Goal: Complete application form

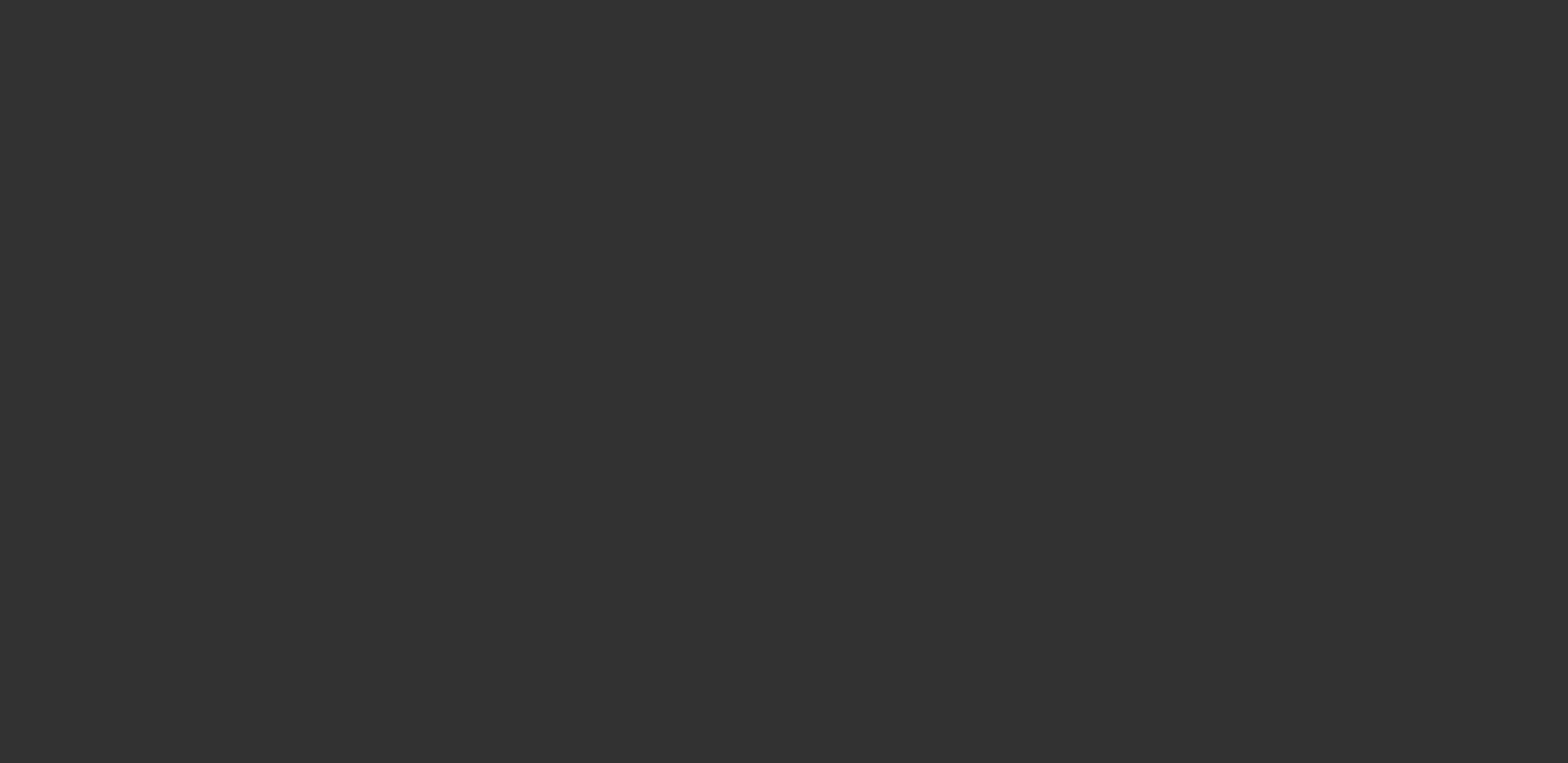
select select "3"
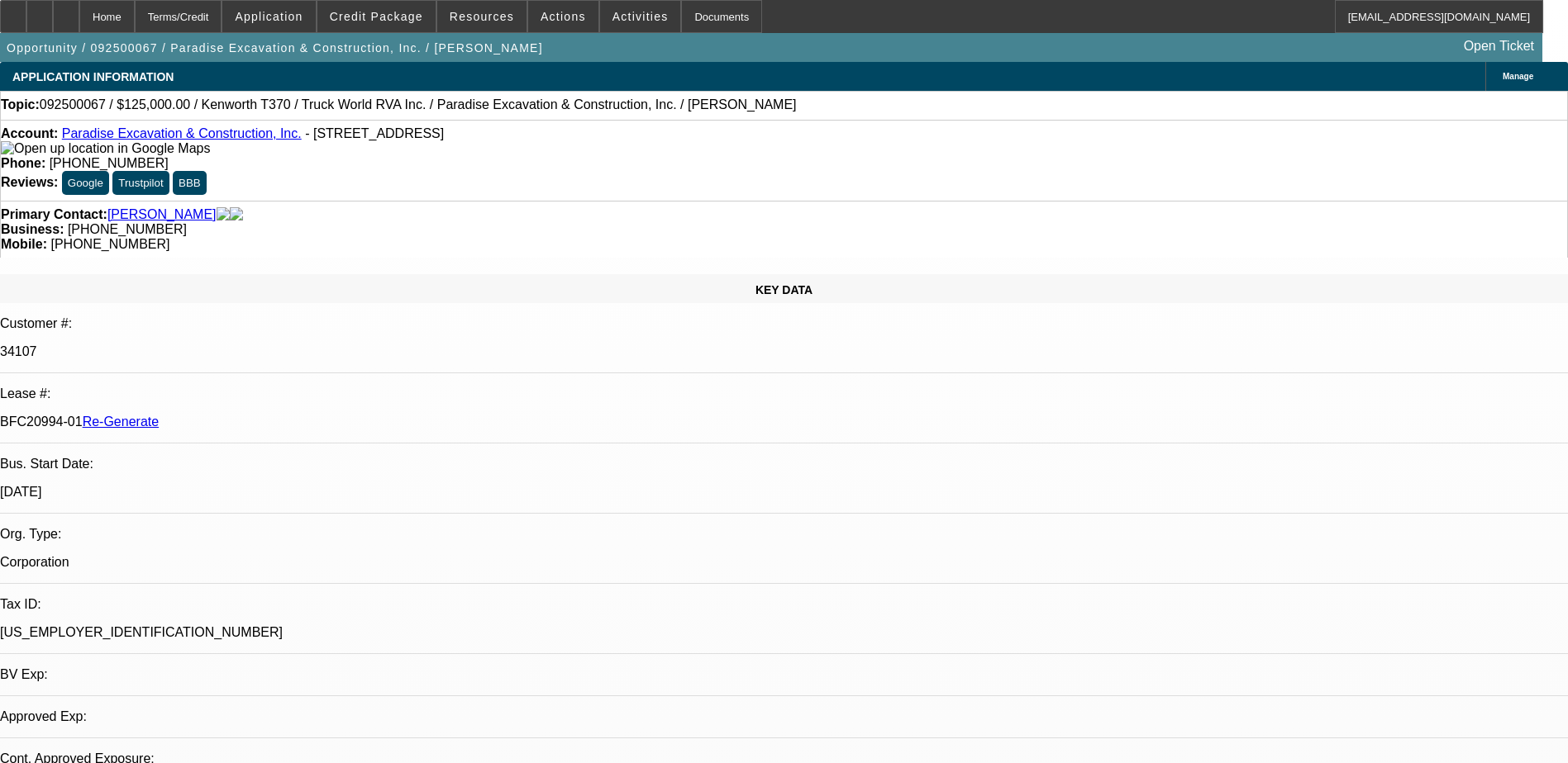
select select "0"
select select "1"
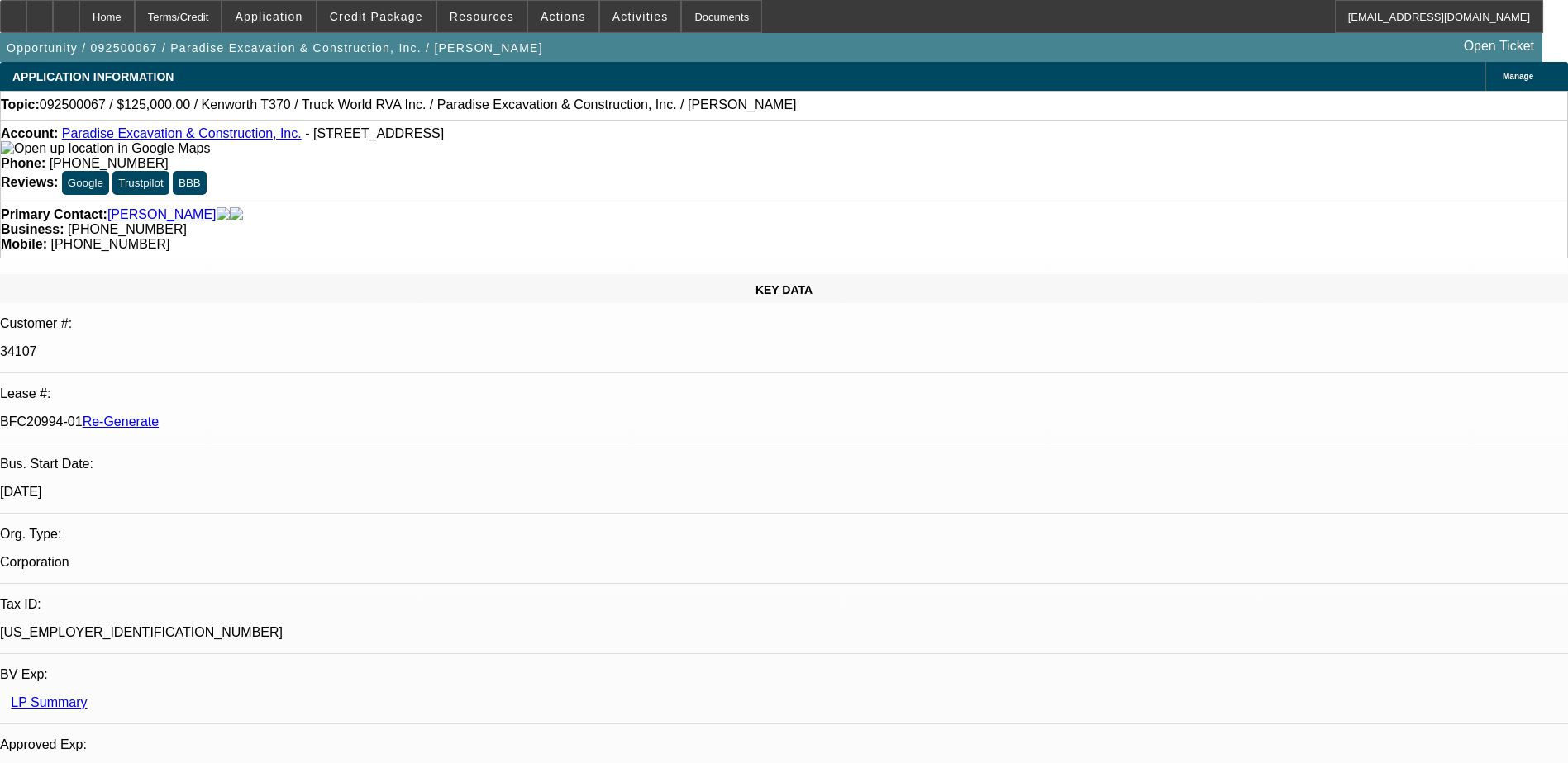
select select "6"
click at [612, 17] on span "Activities" at bounding box center [640, 17] width 56 height 13
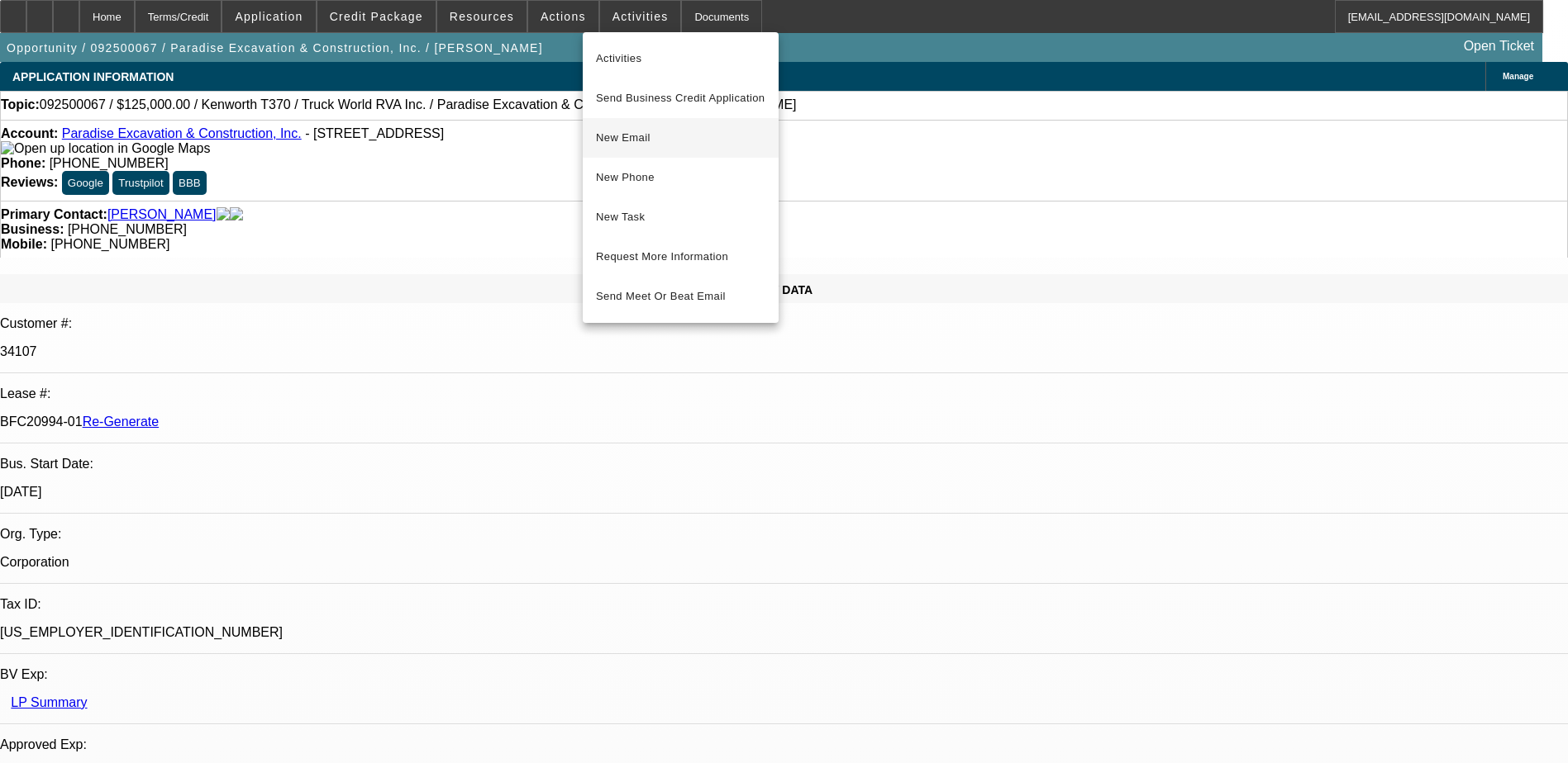
click at [664, 137] on span "New Email" at bounding box center [681, 137] width 170 height 20
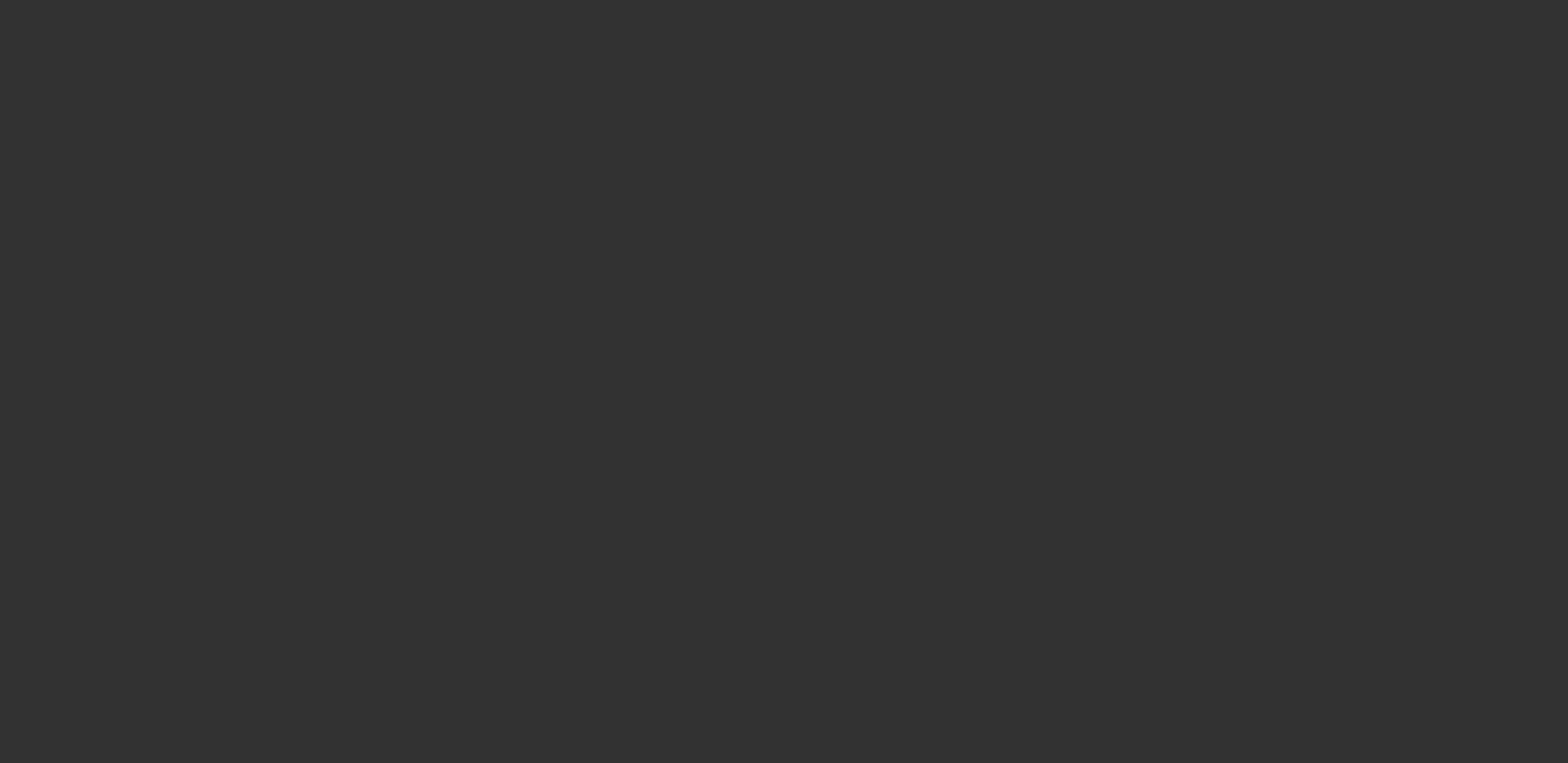
select select "3"
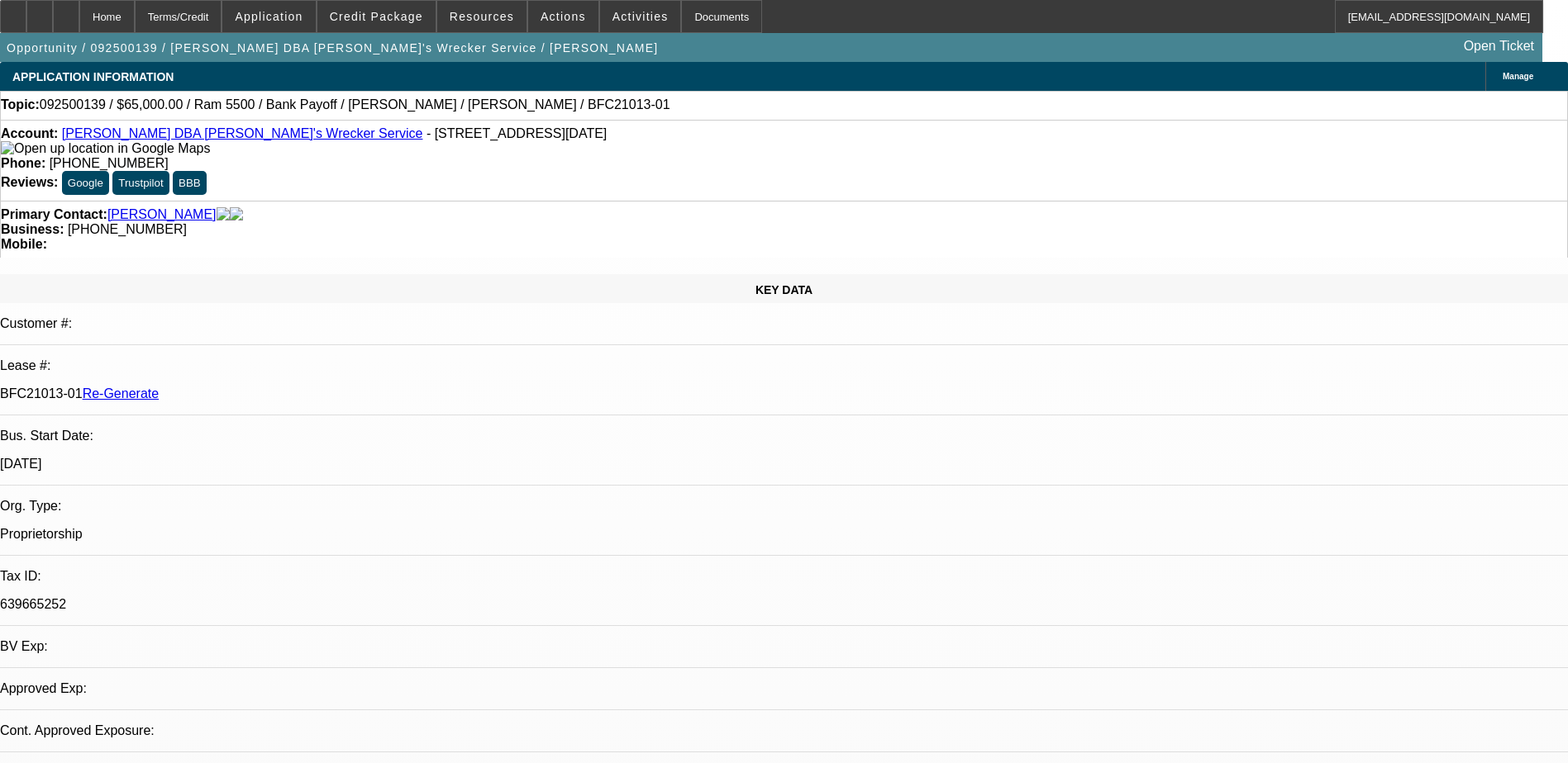
select select "0"
select select "1"
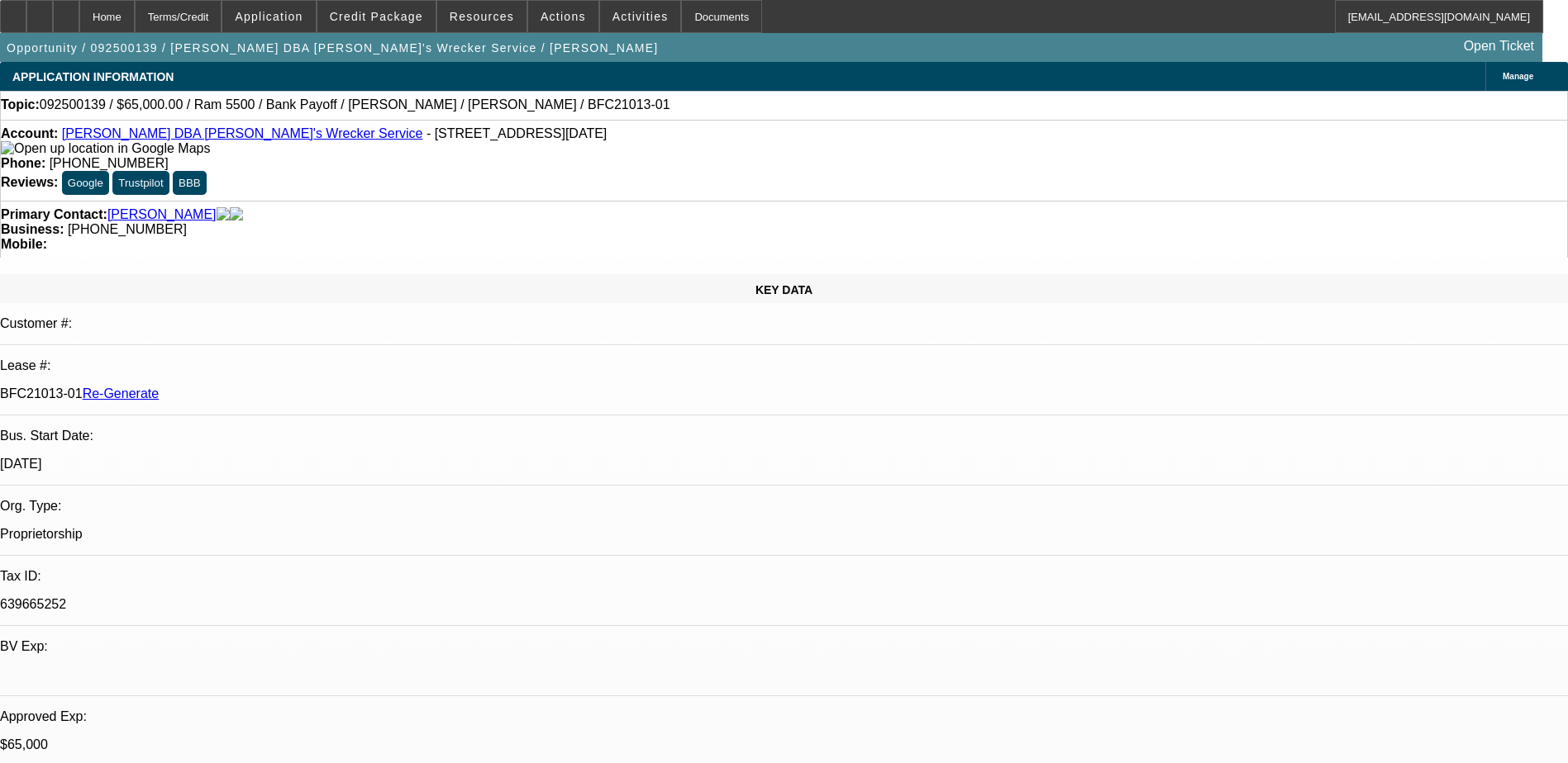
select select "6"
click at [681, 9] on div "Documents" at bounding box center [722, 16] width 81 height 33
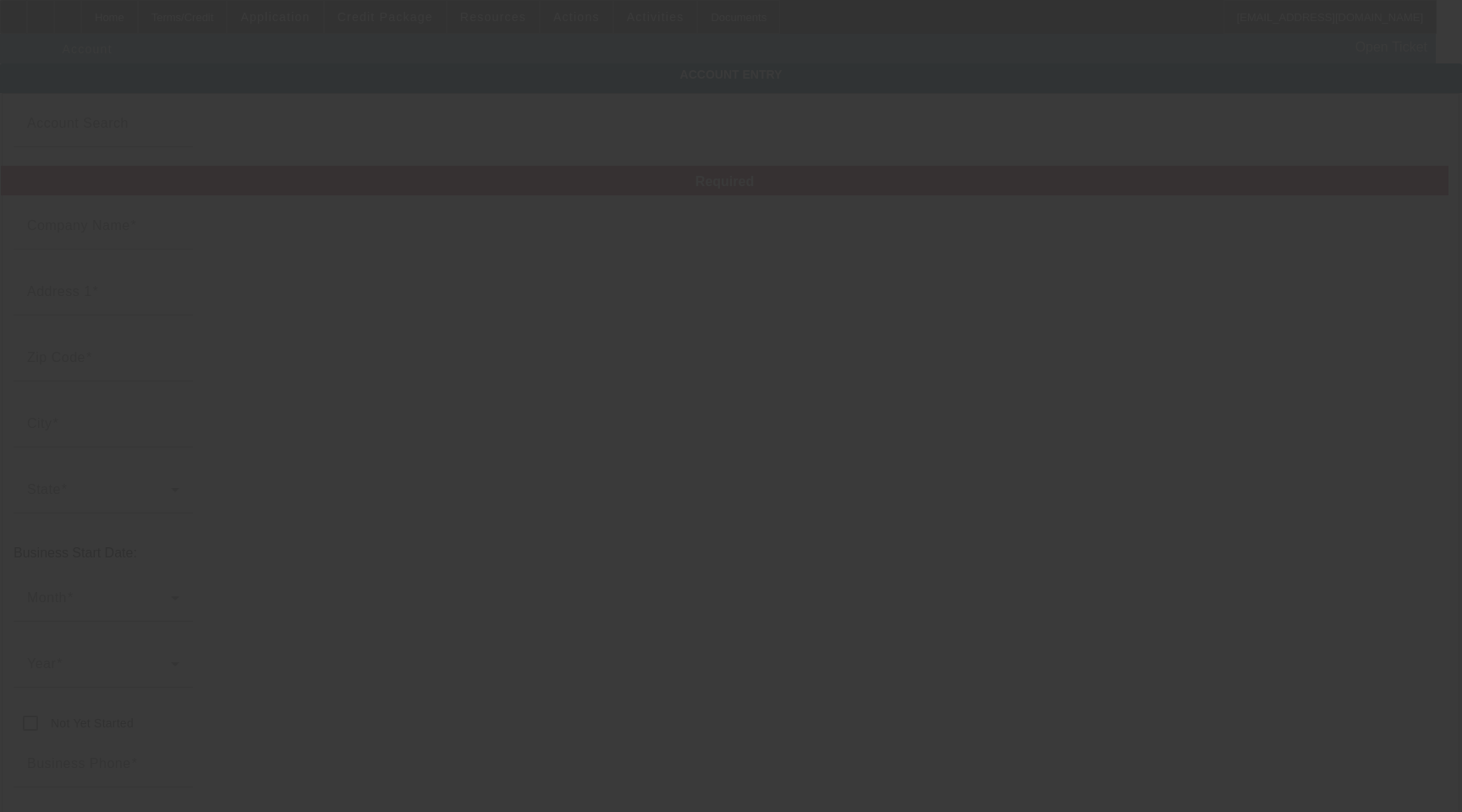
type input "[PERSON_NAME]"
type input "7707 Santa Lucia Ct"
type input "77083"
type input "Houston"
type input "[PHONE_NUMBER]"
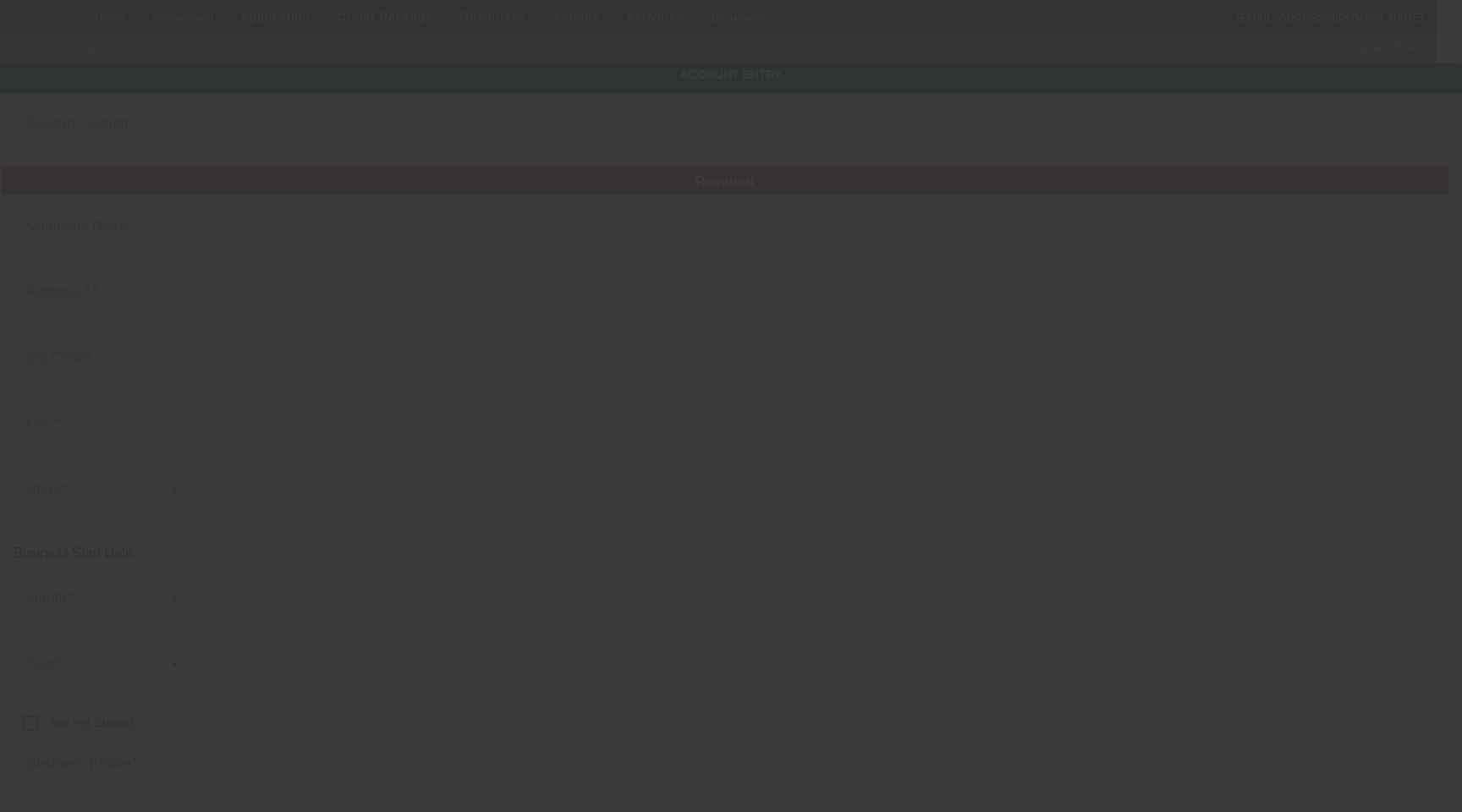
type input "Michael's Wrecker Service"
type input "michaelswreckerservice01@gmail.com"
type input "Harris"
type input "639665252"
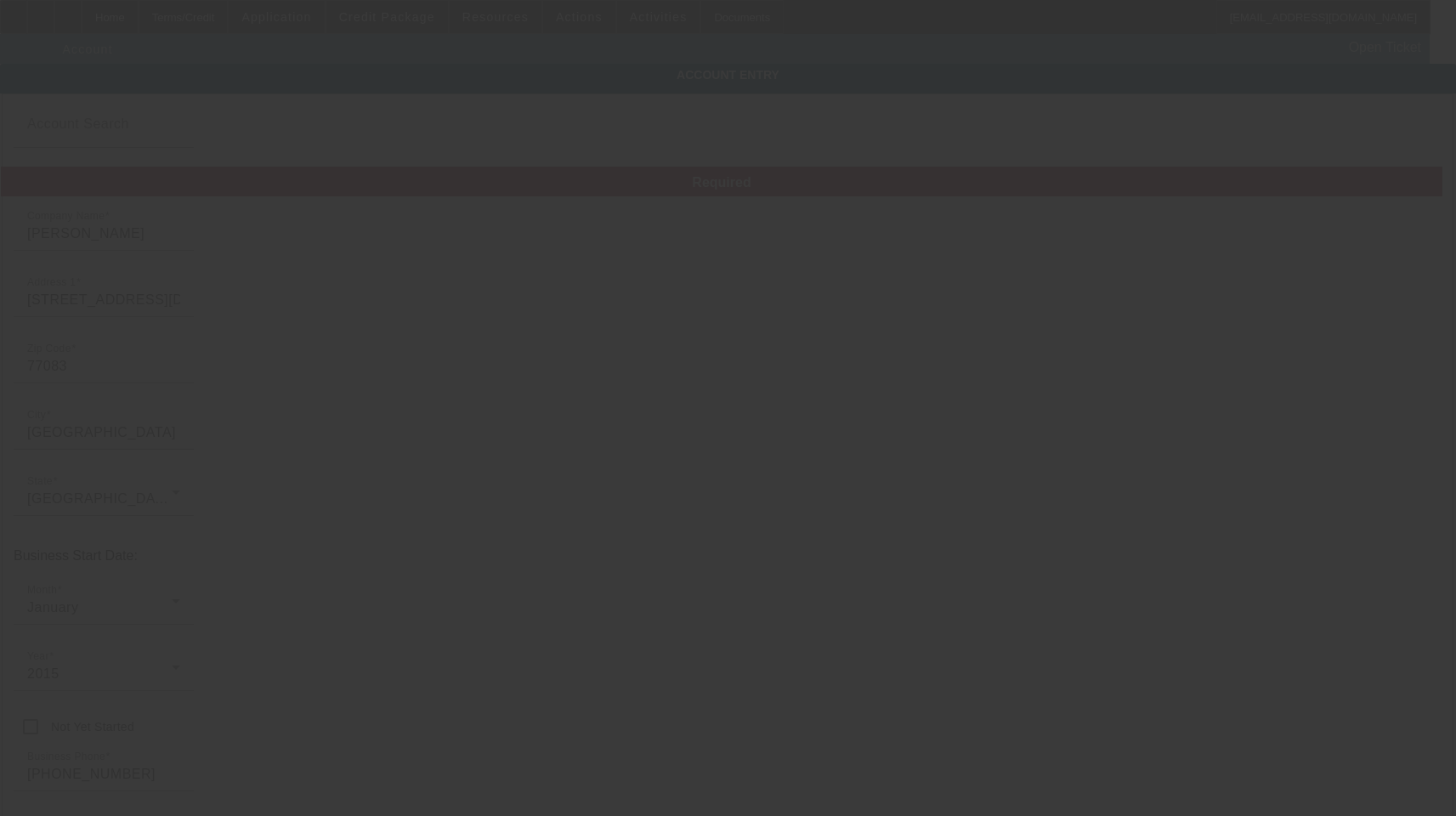
type input "9/8/2025"
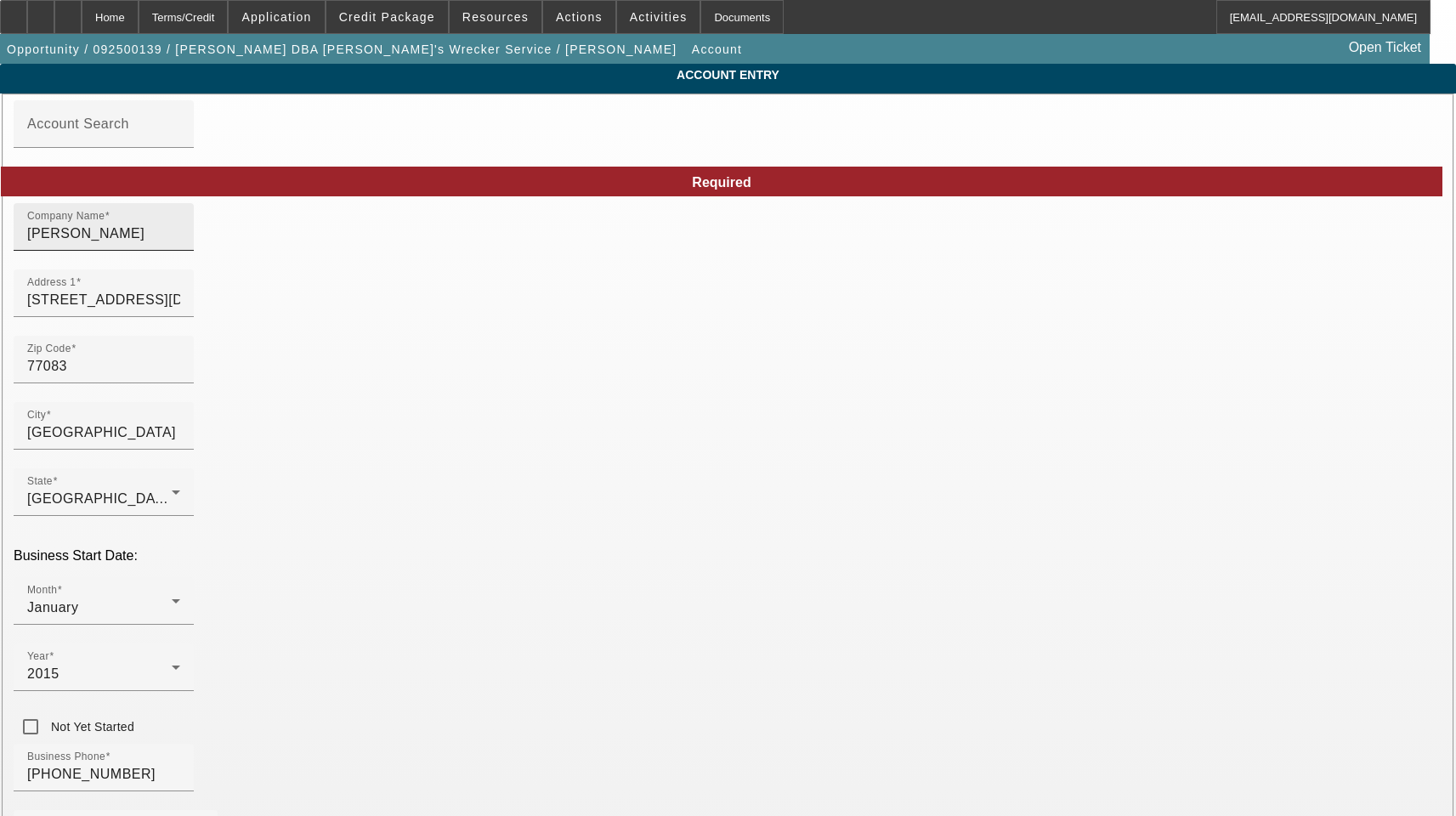
drag, startPoint x: 300, startPoint y: 248, endPoint x: 355, endPoint y: 242, distance: 55.3
click at [180, 244] on input "[PERSON_NAME]" at bounding box center [104, 233] width 153 height 20
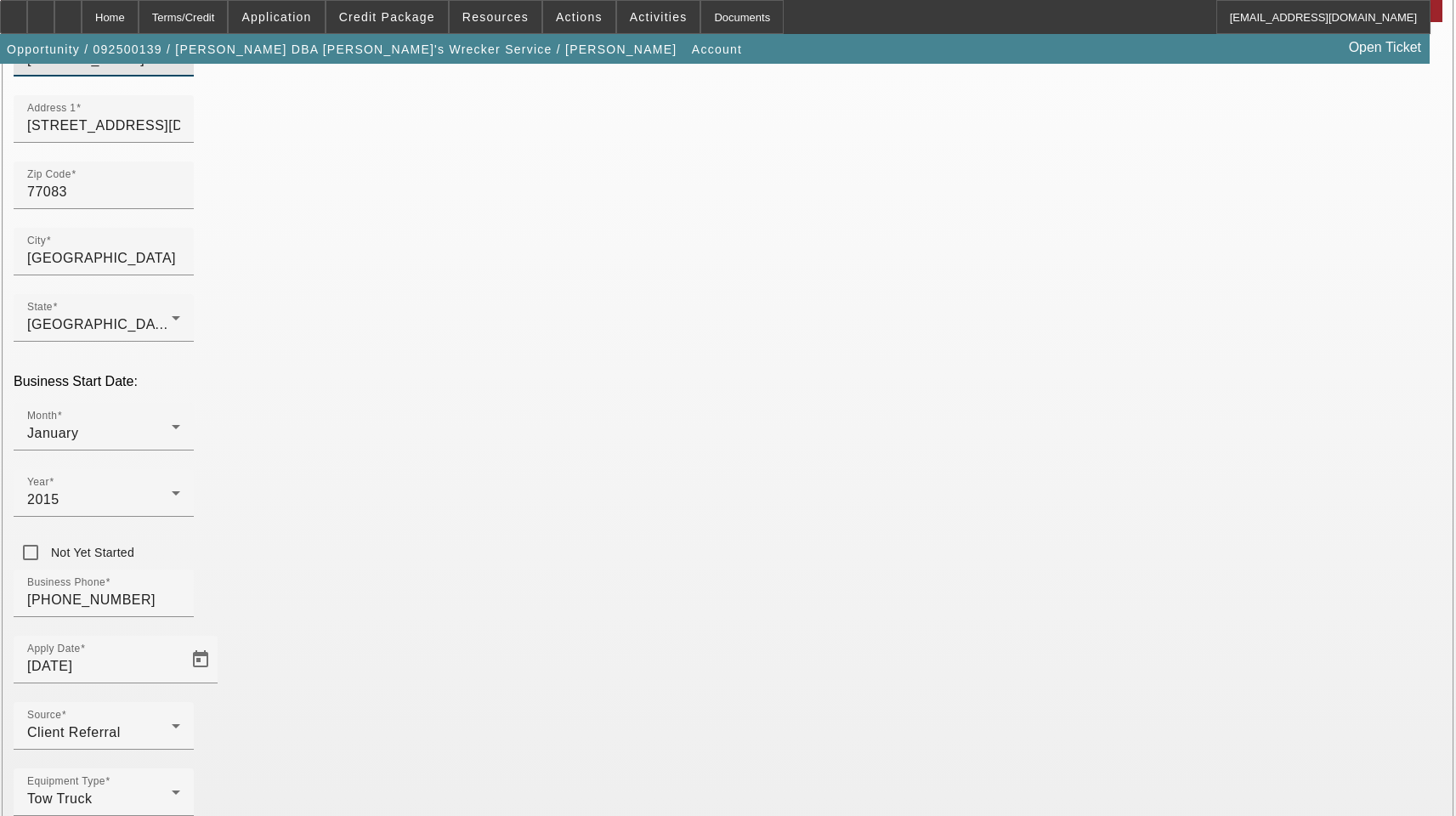
scroll to position [186, 0]
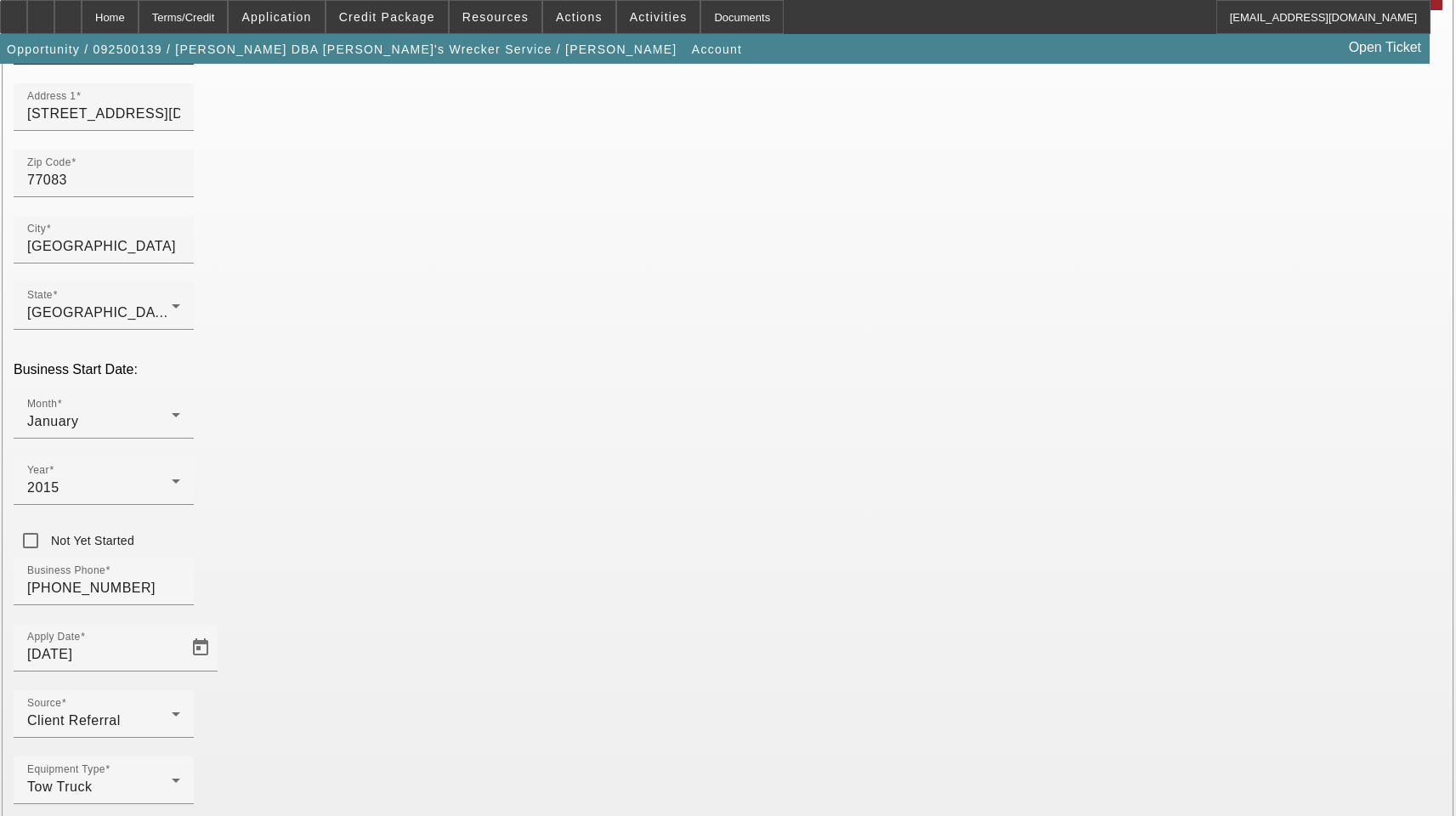
type input "Andrew Michael Mokoro"
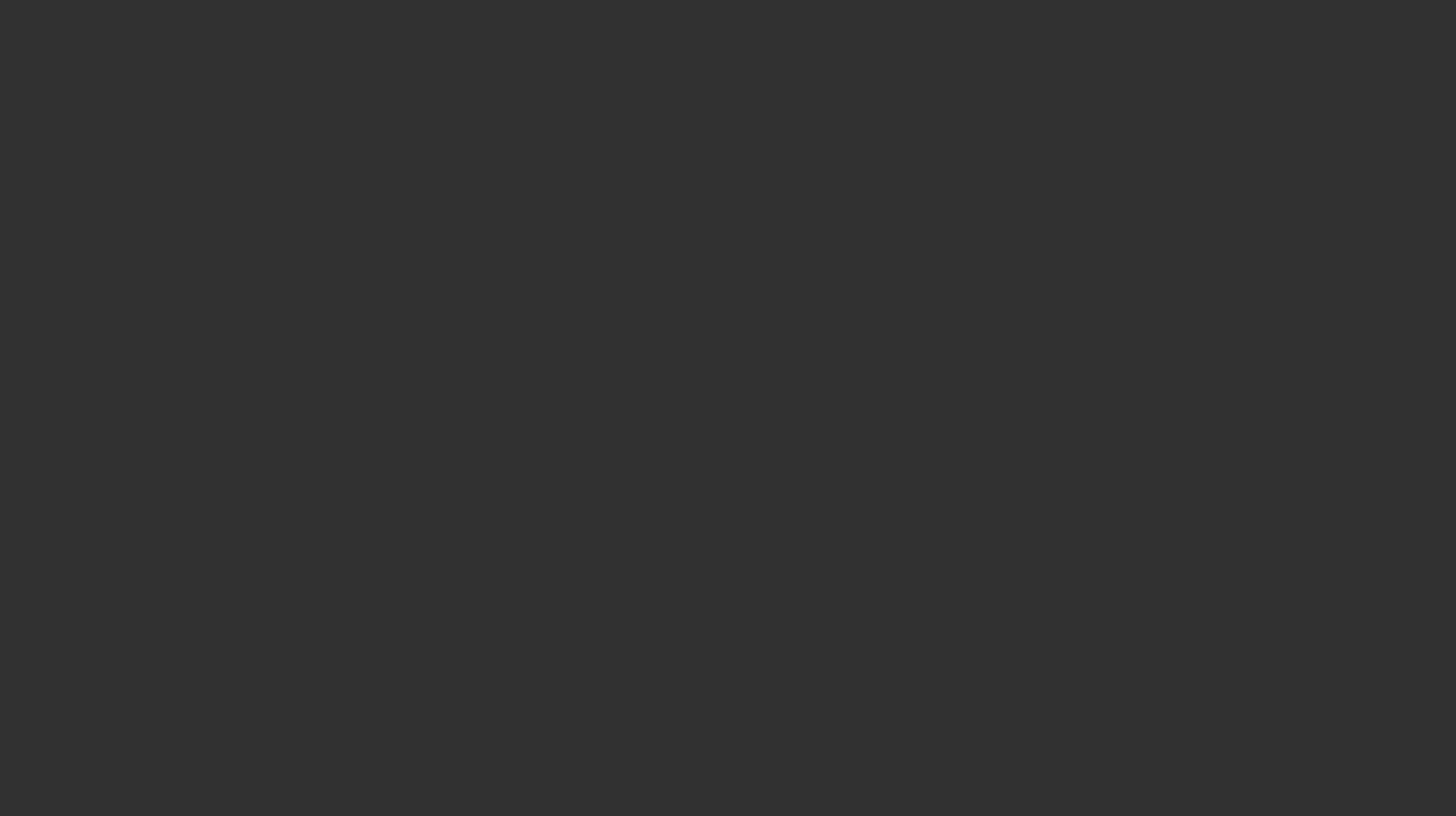
select select "3"
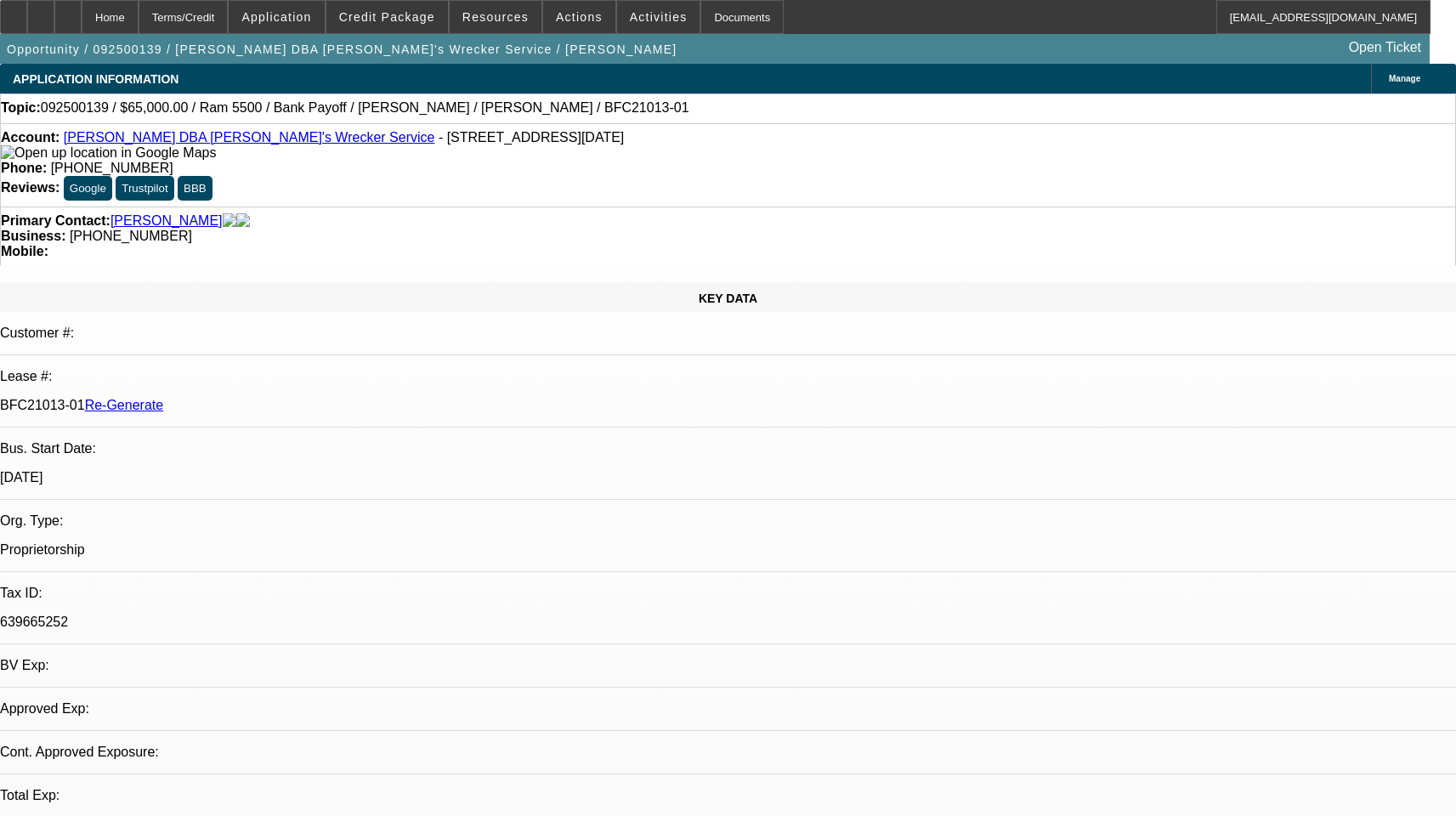
select select "0"
select select "6"
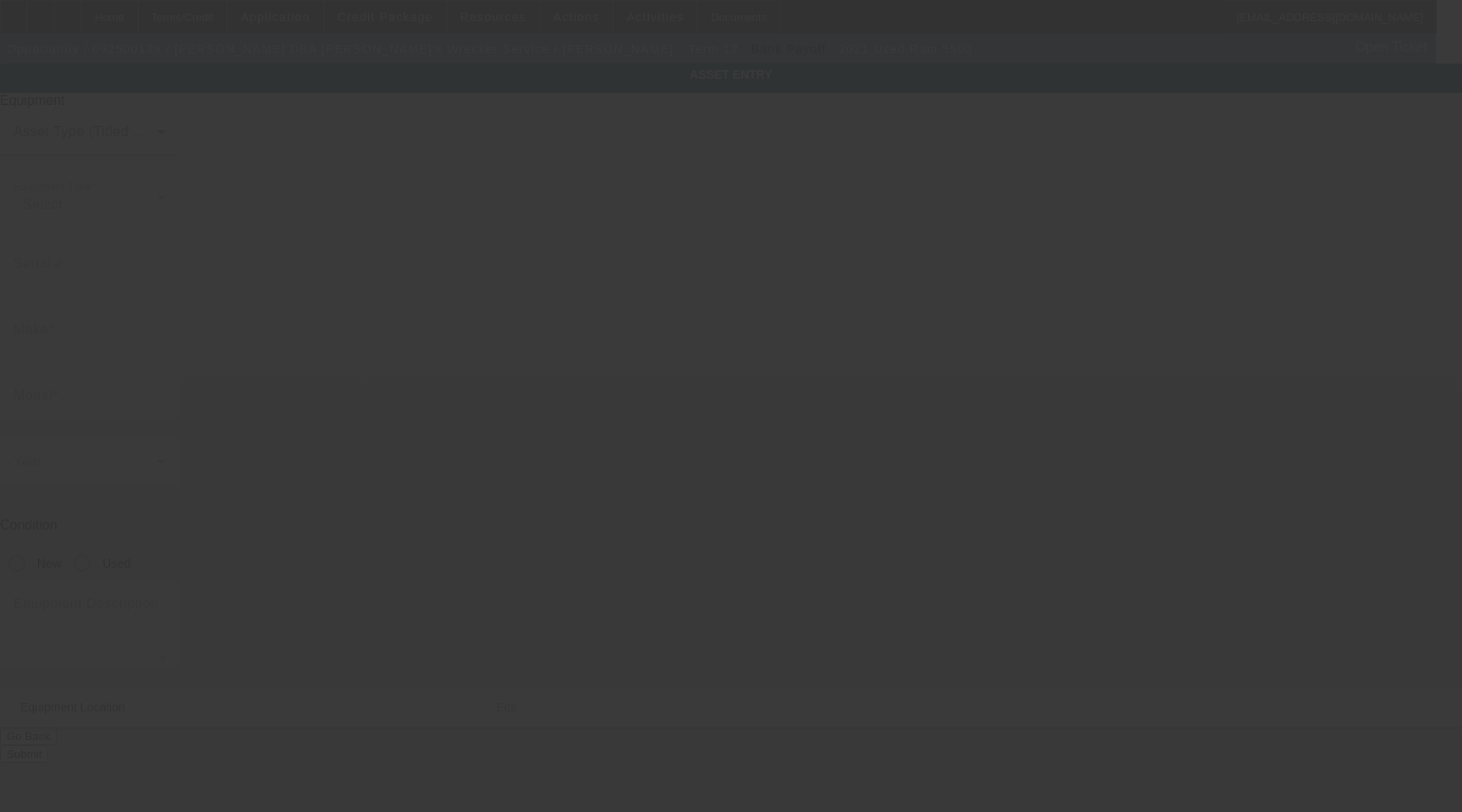
type input "3C7WRNFL2MG585828"
type input "Ram"
type input "5500"
radio input "true"
type textarea "with Includes All Accessories, Attachments and Options"
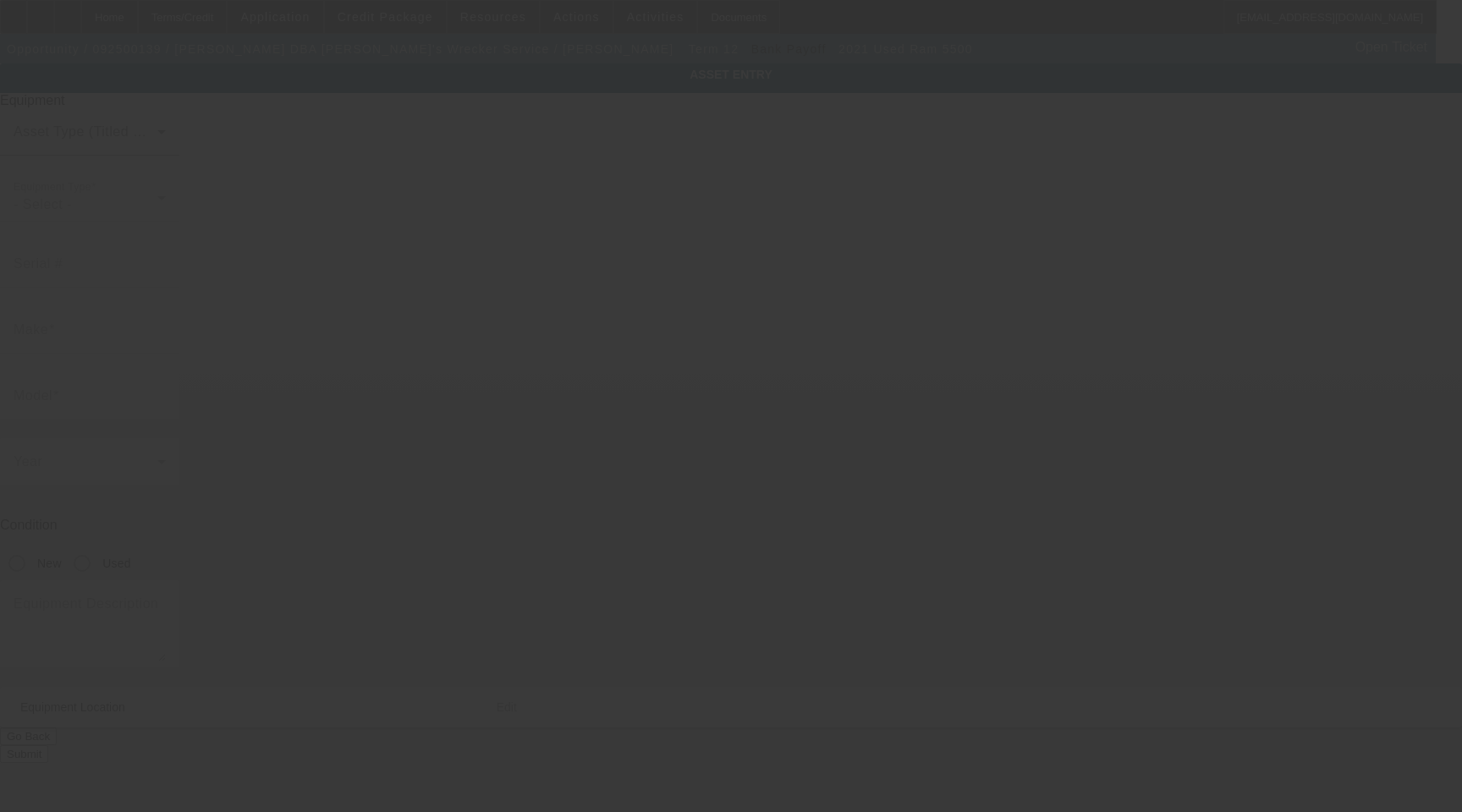
type input "7707 Santa Lucia Ct"
type input "Houston"
type input "77083"
type input "Harris"
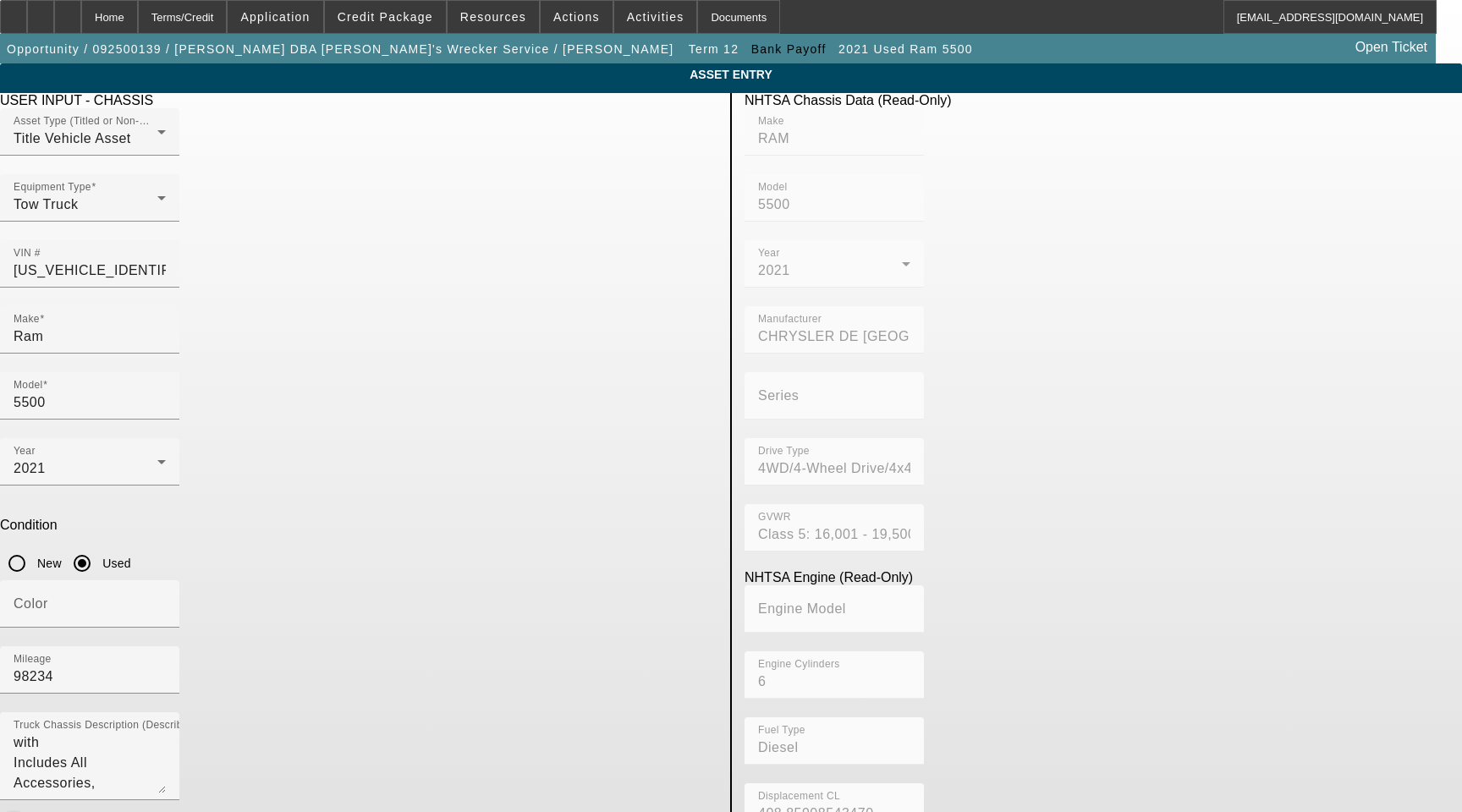
click at [31, 811] on span "button" at bounding box center [15, 827] width 31 height 11
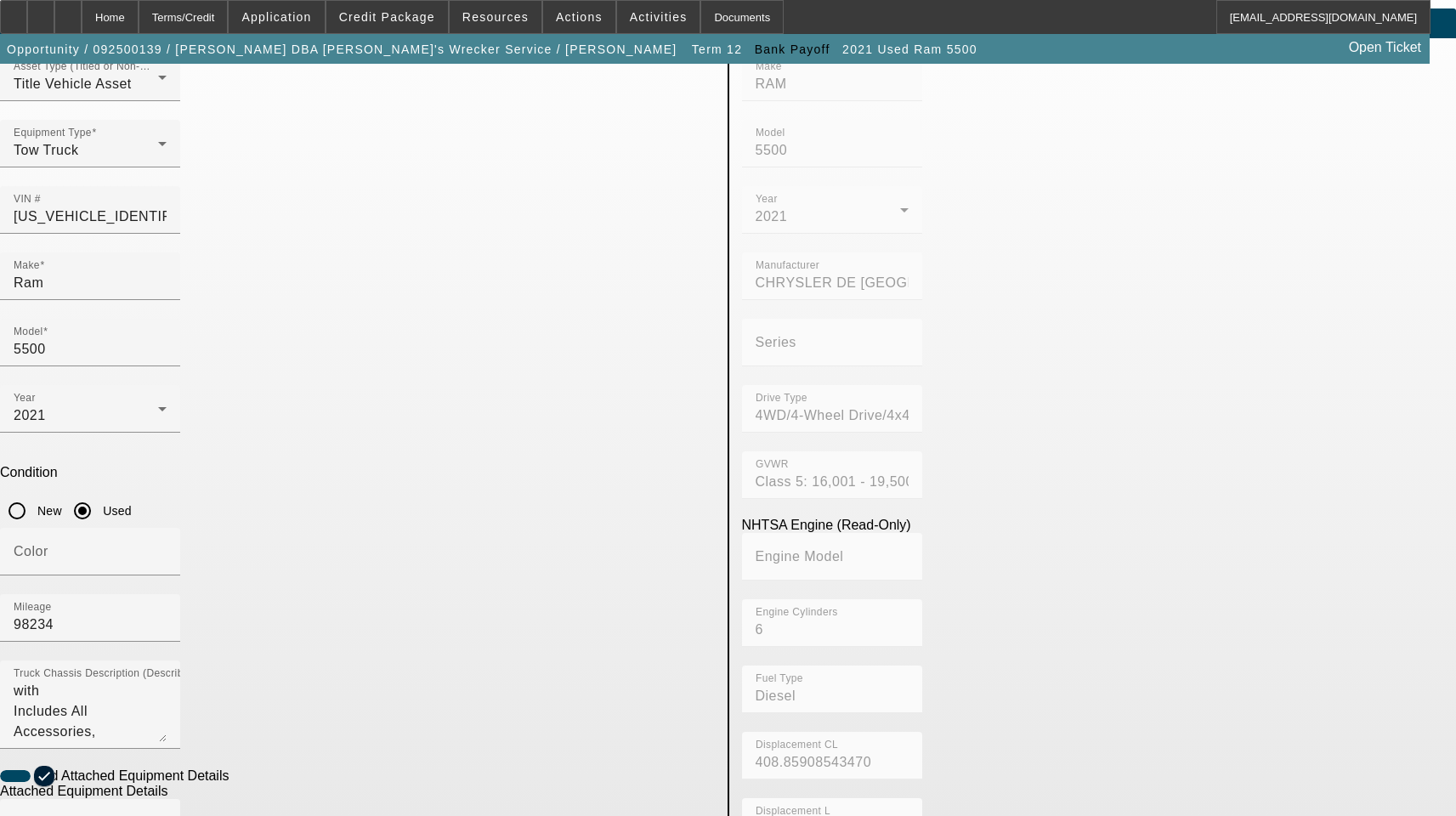
scroll to position [170, 0]
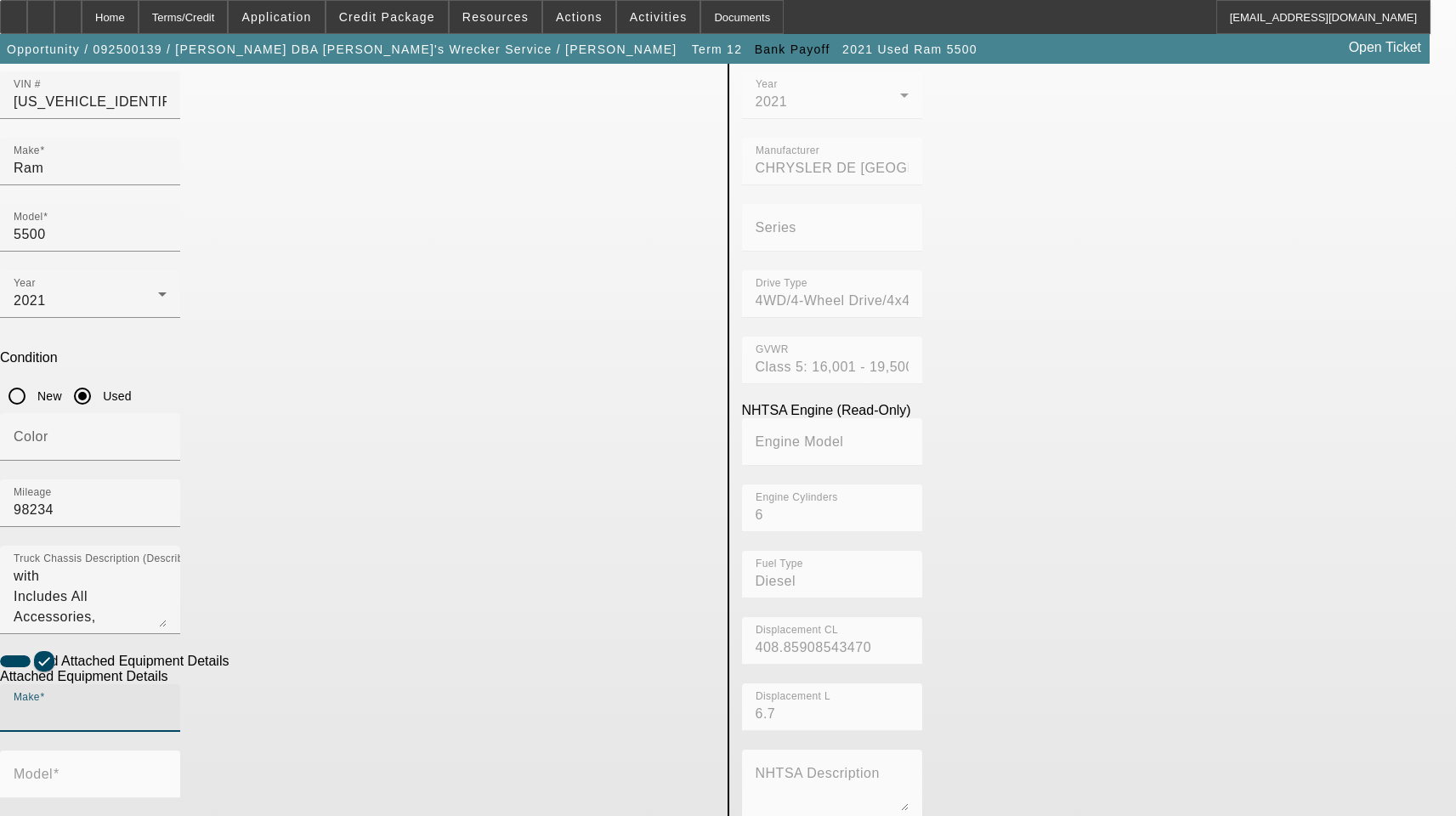
click at [167, 705] on input "Make" at bounding box center [90, 714] width 153 height 20
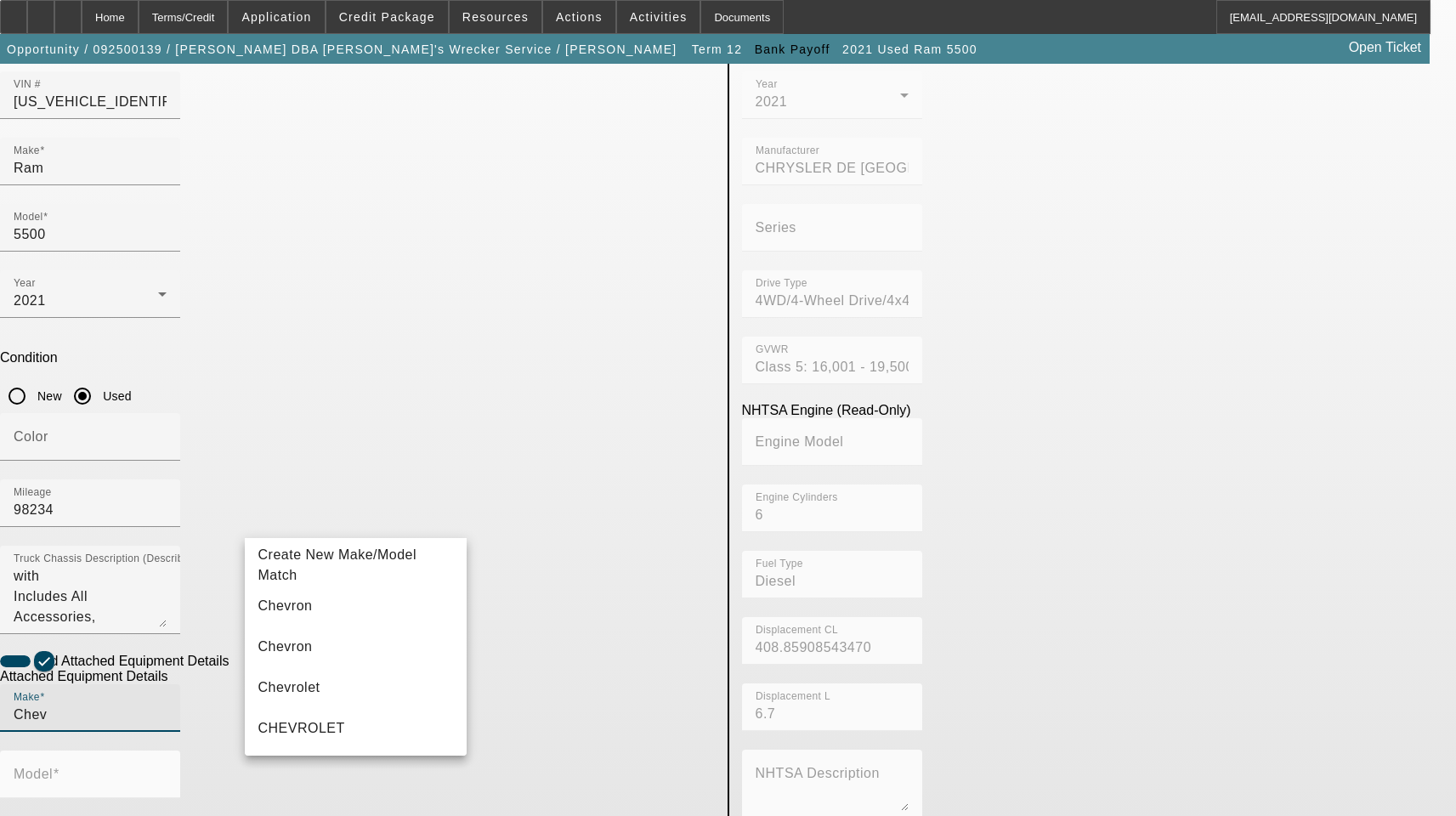
click at [301, 599] on mat-option "Chevron" at bounding box center [356, 606] width 222 height 41
type input "Chevron"
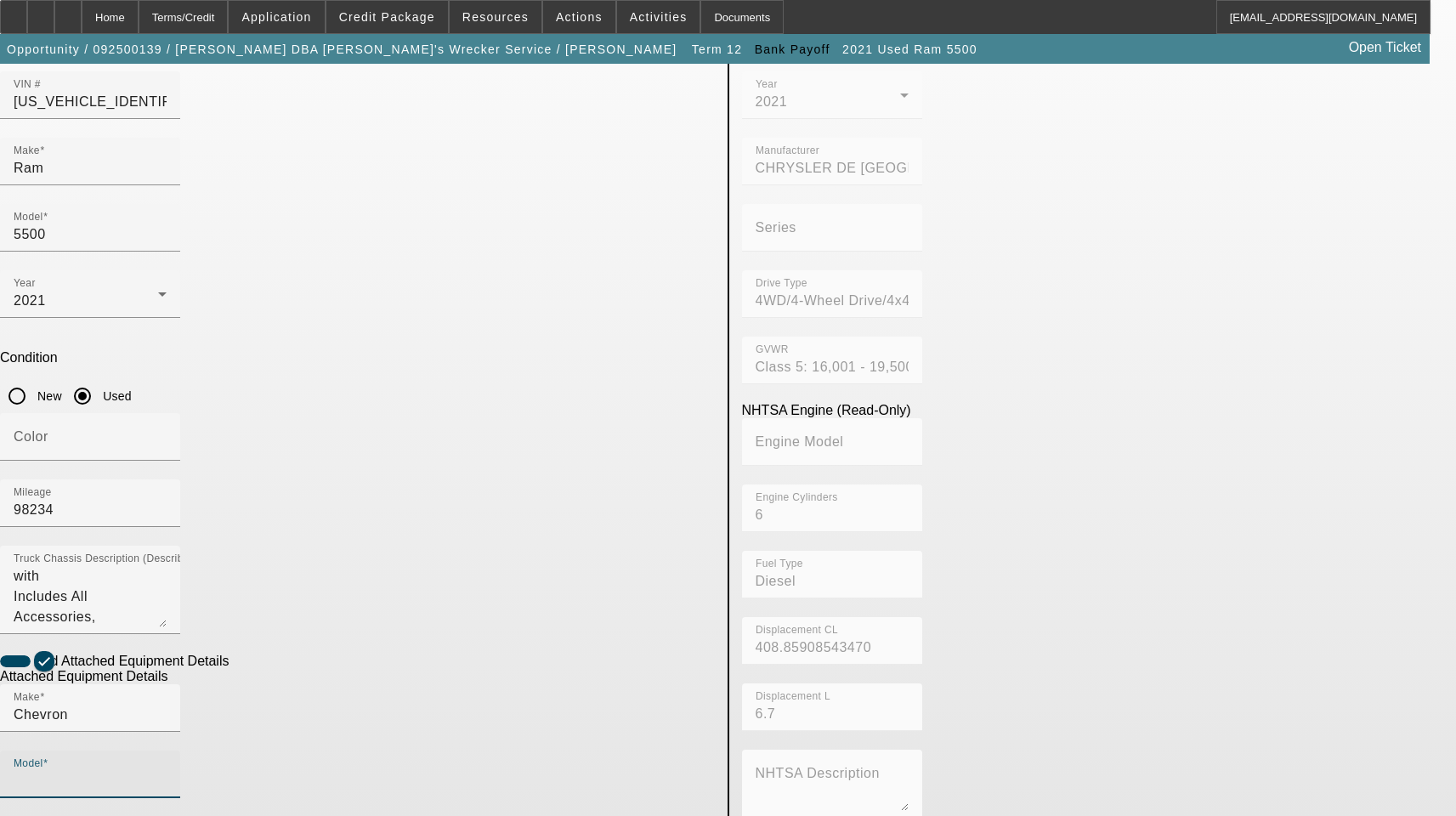
click at [167, 771] on input "Model" at bounding box center [90, 781] width 153 height 20
type input "312"
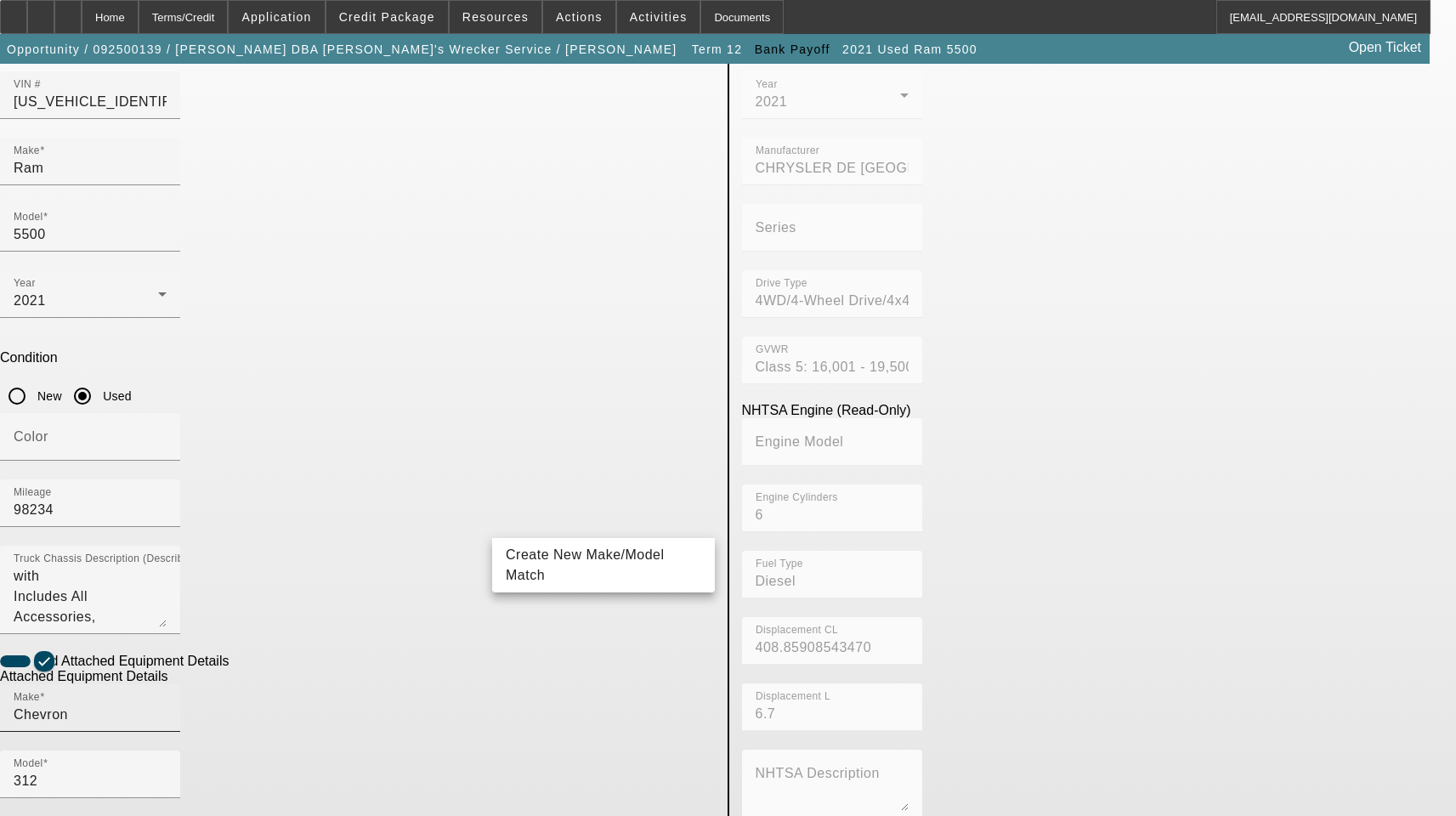
click at [167, 685] on div "Make Chevron" at bounding box center [90, 709] width 153 height 48
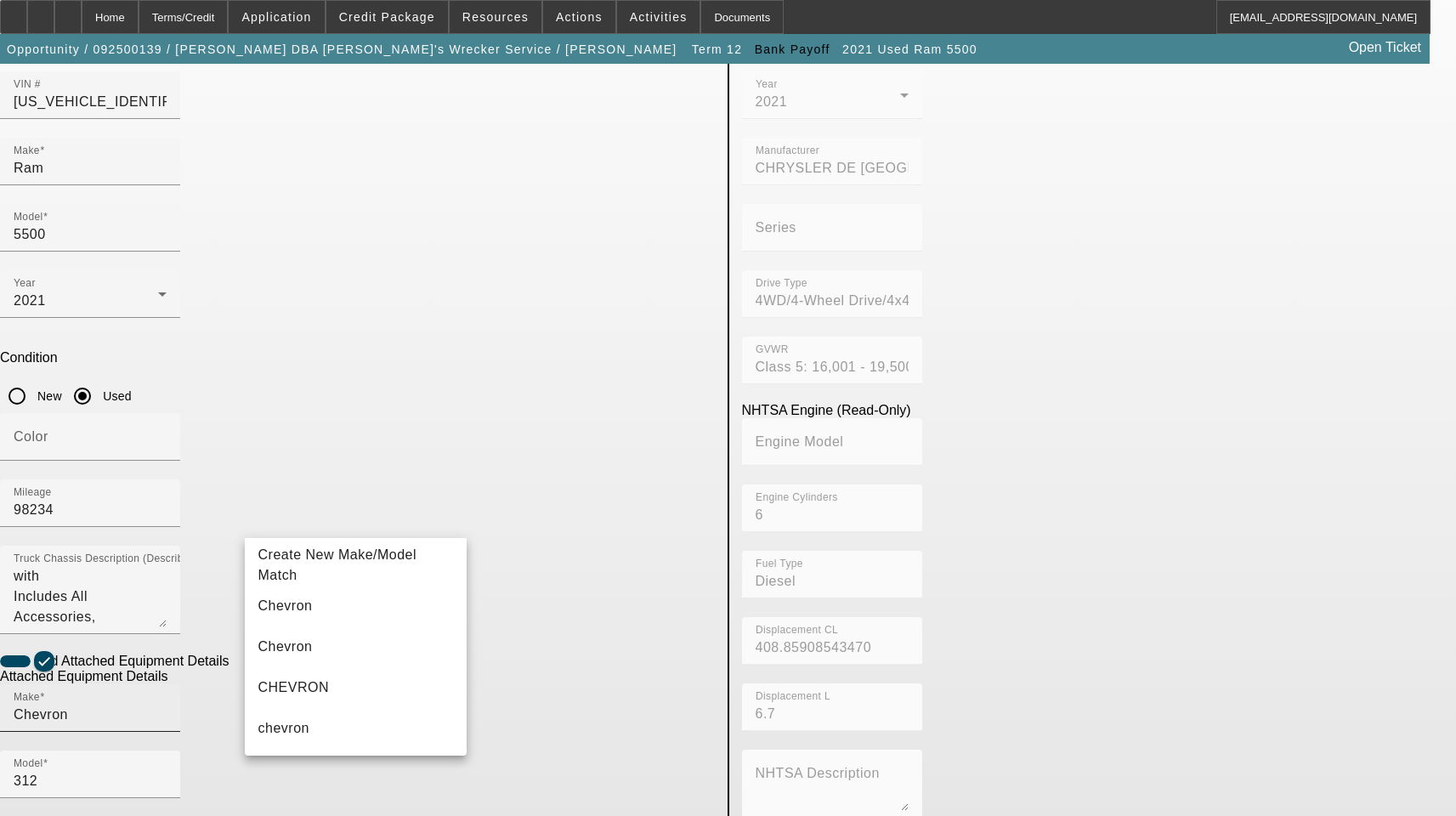
click at [167, 685] on div "Make Chevron" at bounding box center [90, 709] width 153 height 48
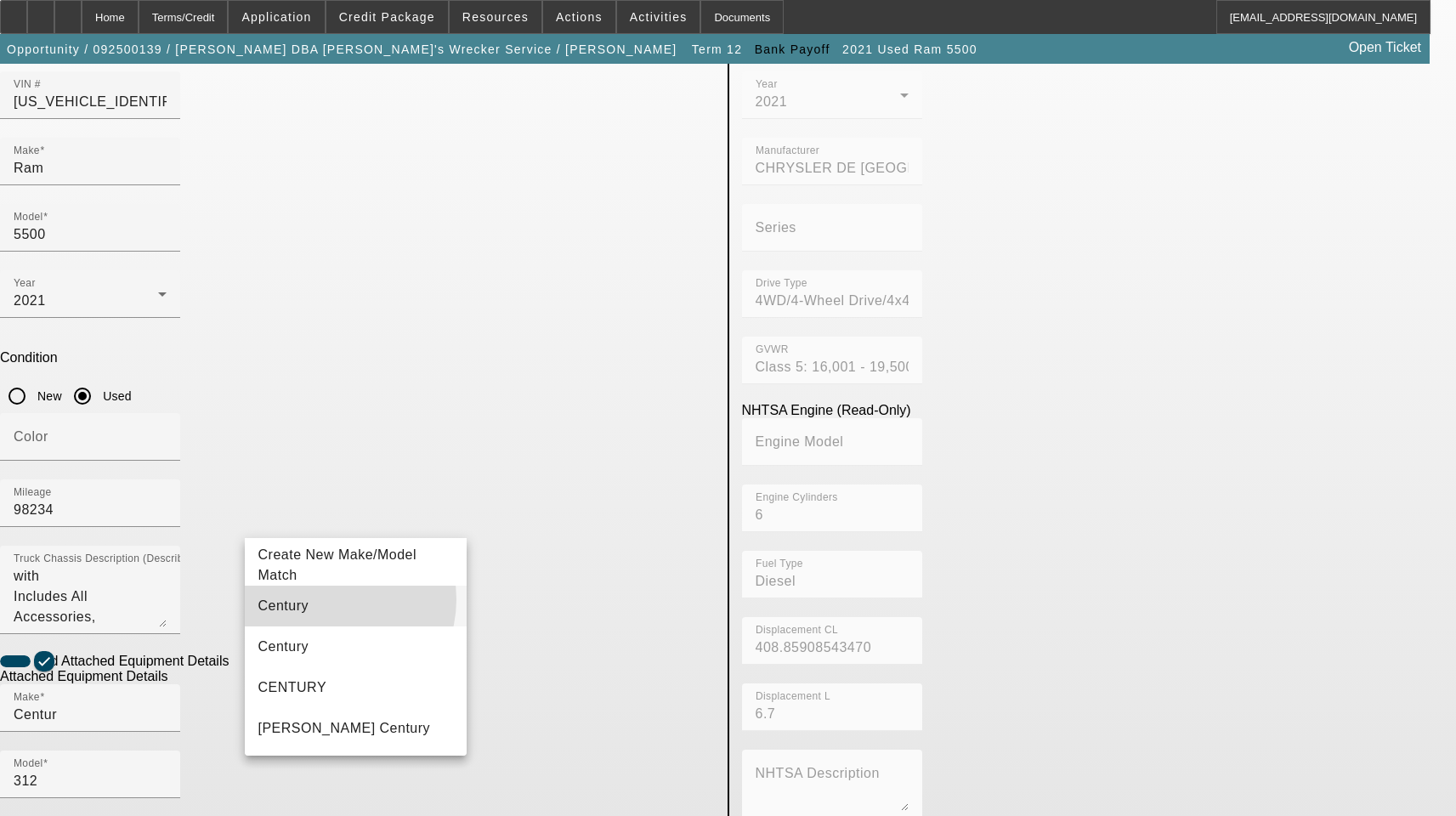
click at [326, 599] on mat-option "Century" at bounding box center [356, 606] width 222 height 41
type input "Century"
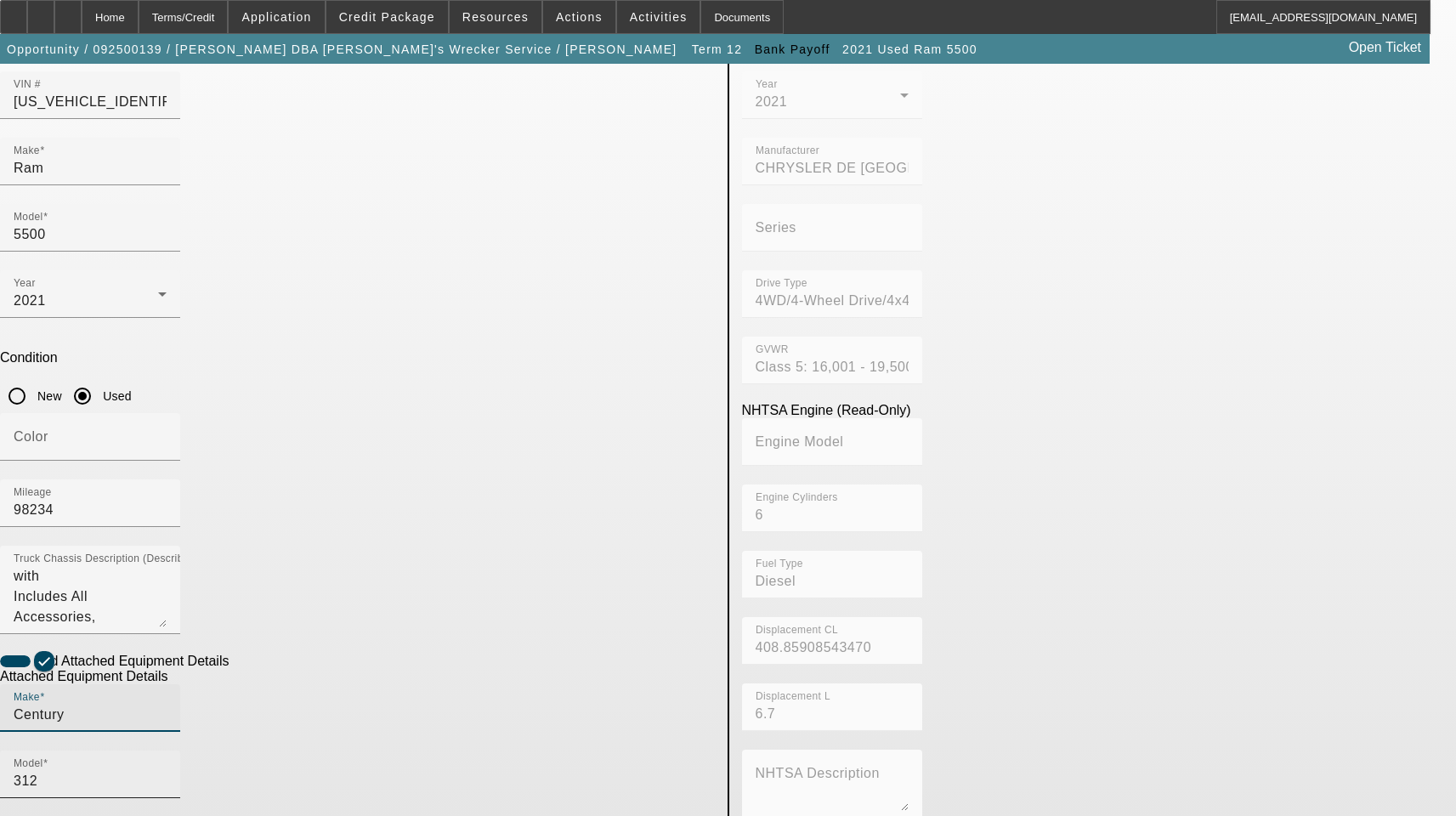
click at [167, 771] on input "312" at bounding box center [90, 781] width 153 height 20
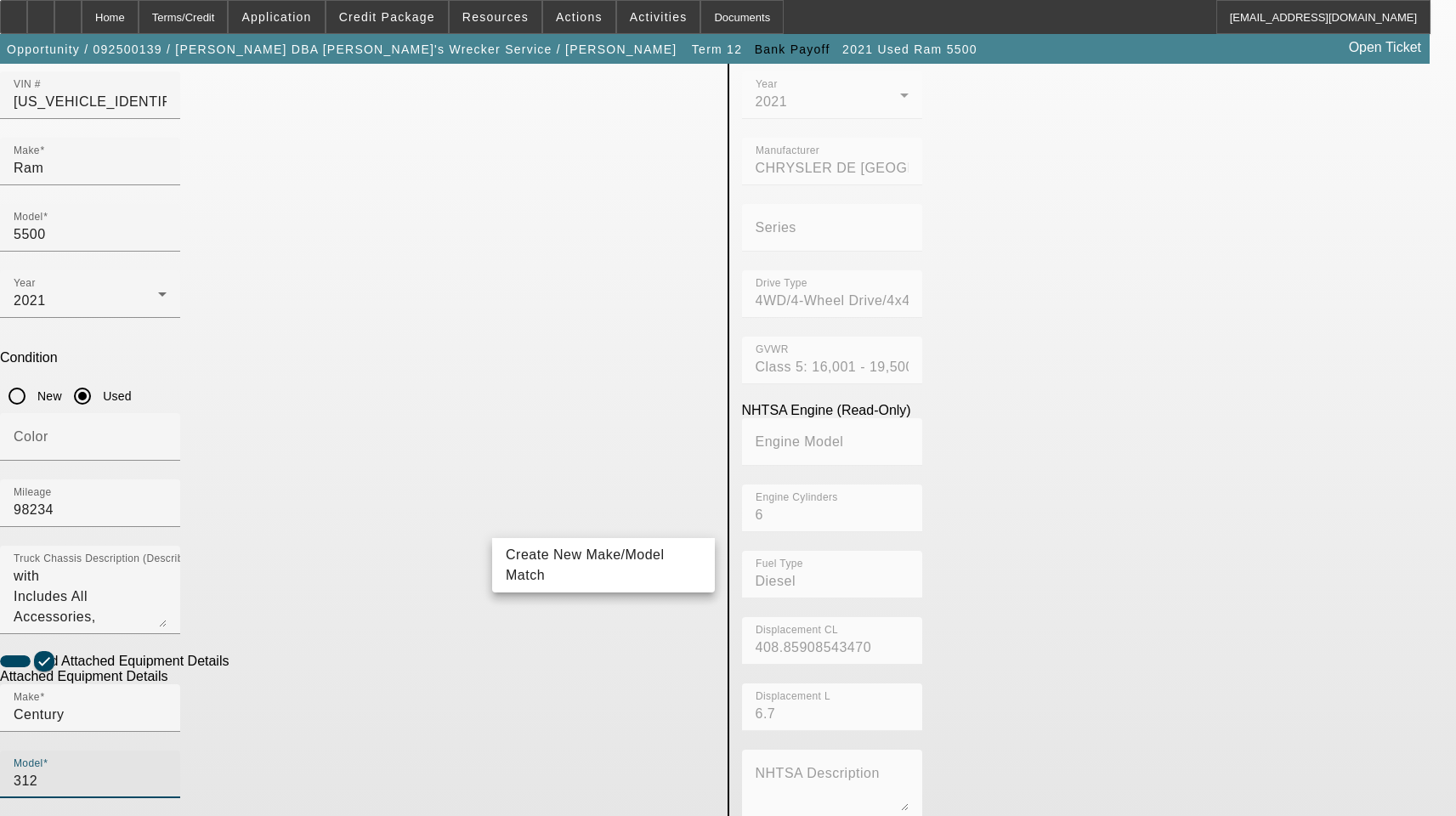
click at [167, 771] on input "312" at bounding box center [90, 781] width 153 height 20
type input "3"
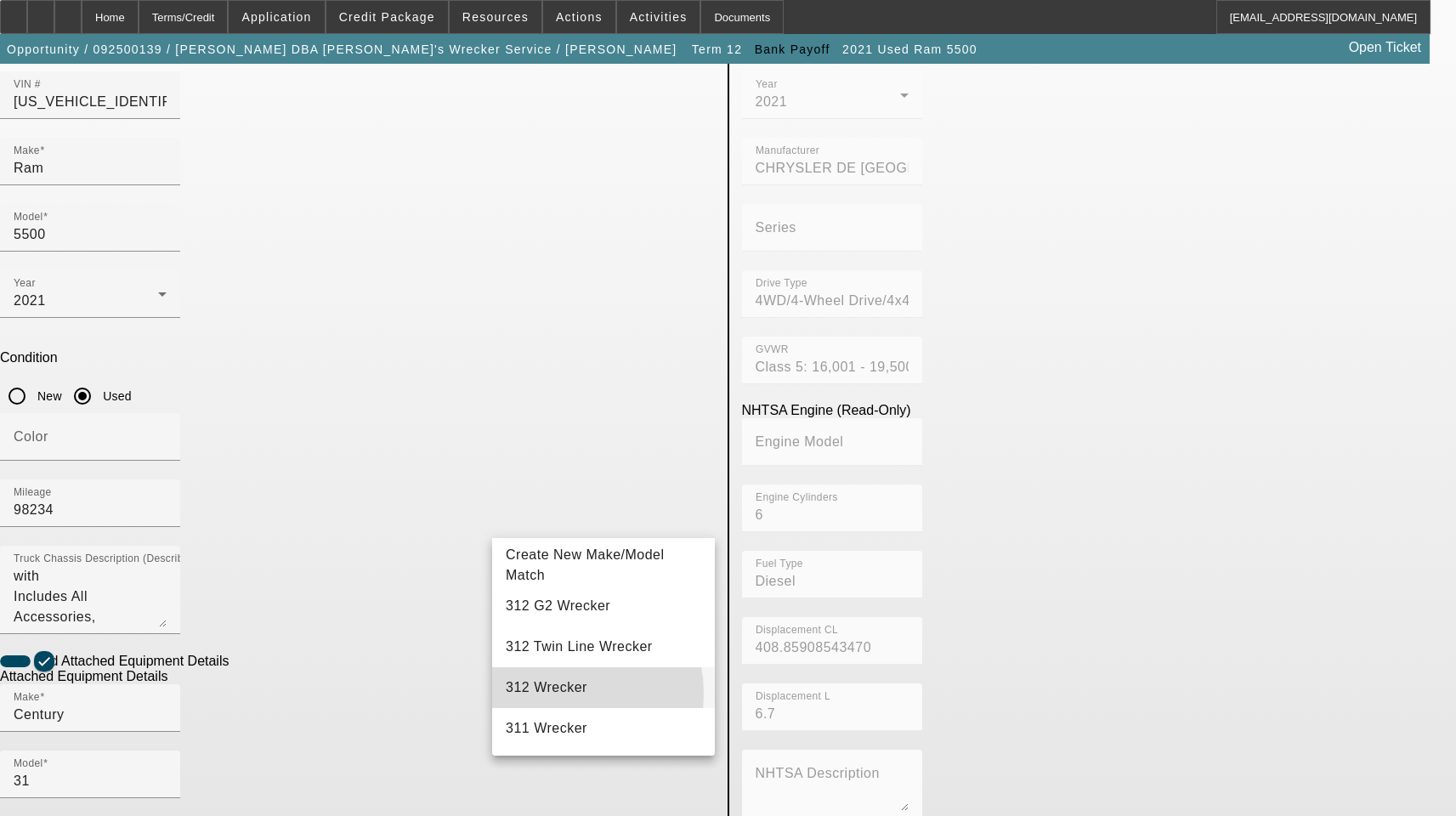
click at [552, 693] on span "312 Wrecker" at bounding box center [546, 687] width 81 height 14
type input "312 Wrecker"
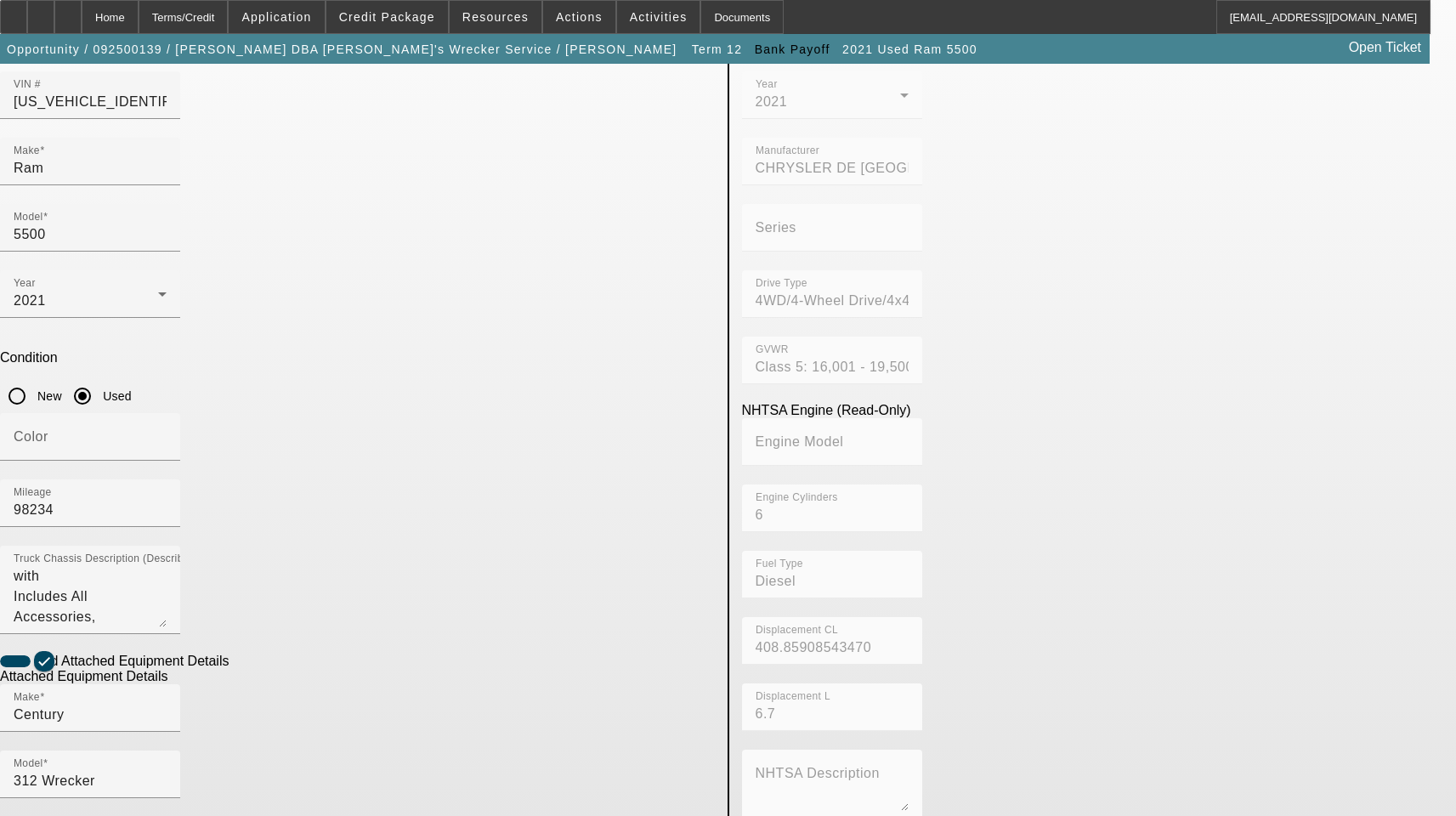
radio input "true"
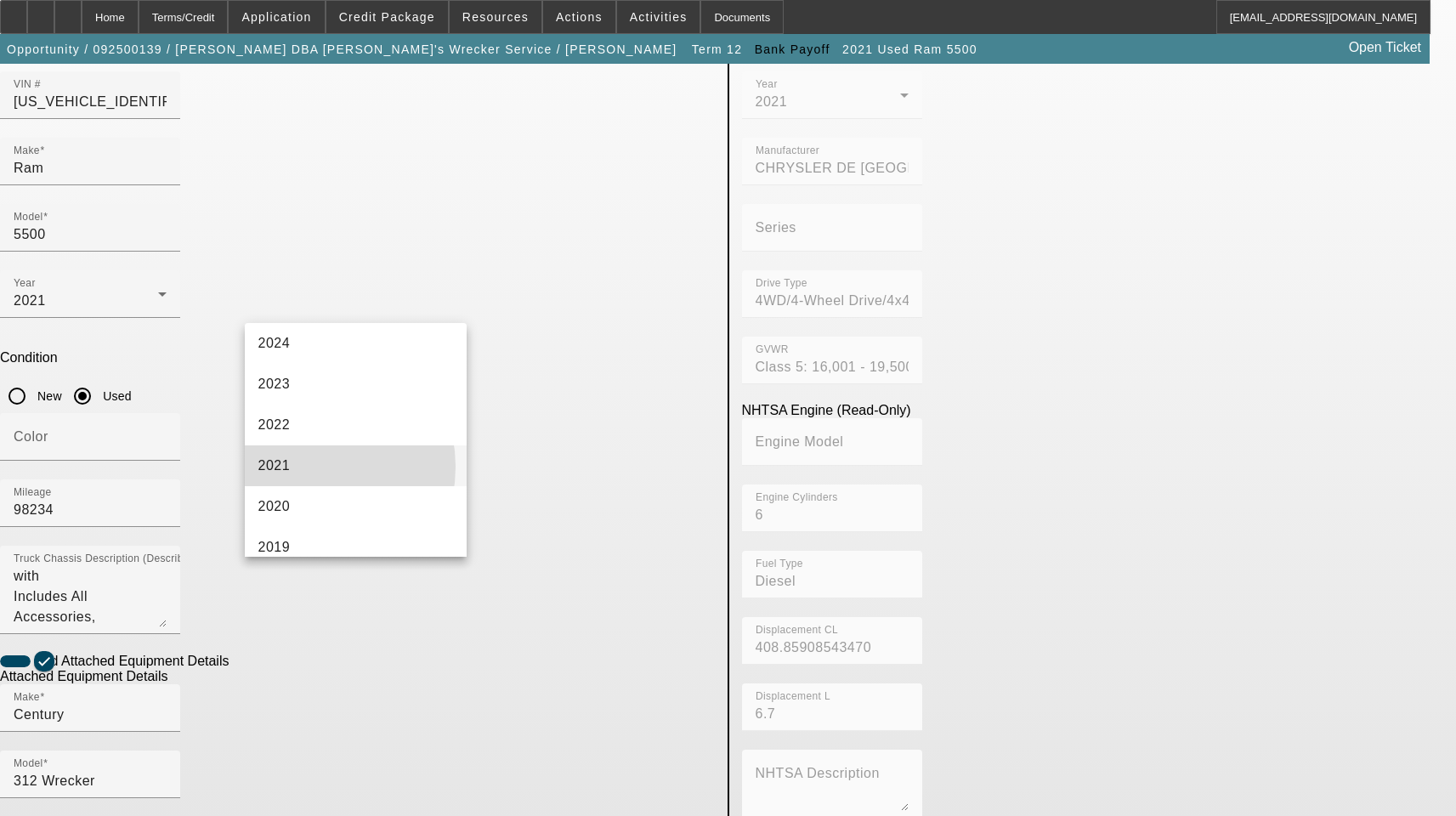
click at [304, 467] on mat-option "2021" at bounding box center [356, 466] width 222 height 41
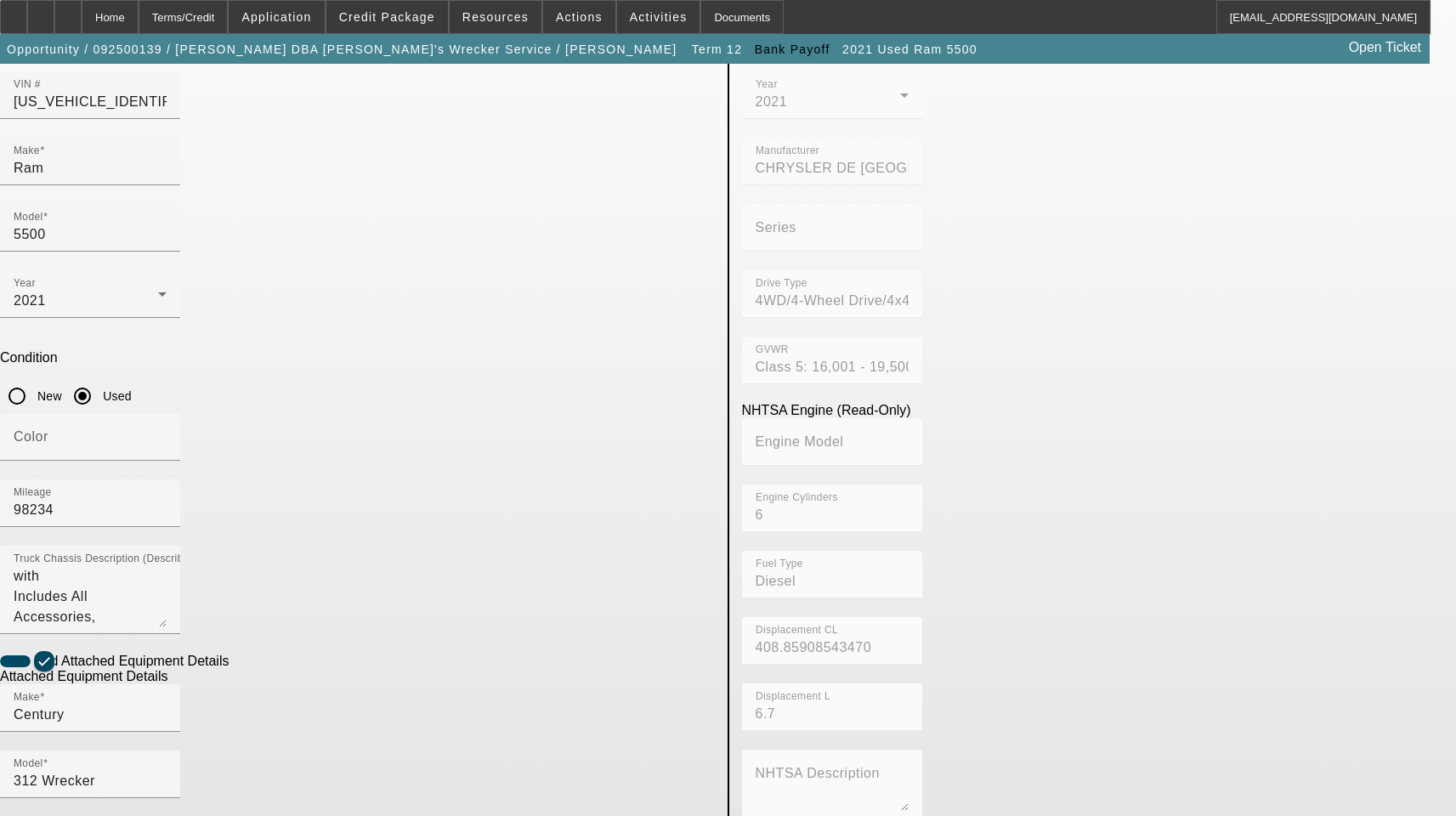
paste input "3121F213375"
type input "3121F213375"
click at [167, 566] on textarea "with Includes All Accessories, Attachments and Options" at bounding box center [90, 596] width 153 height 61
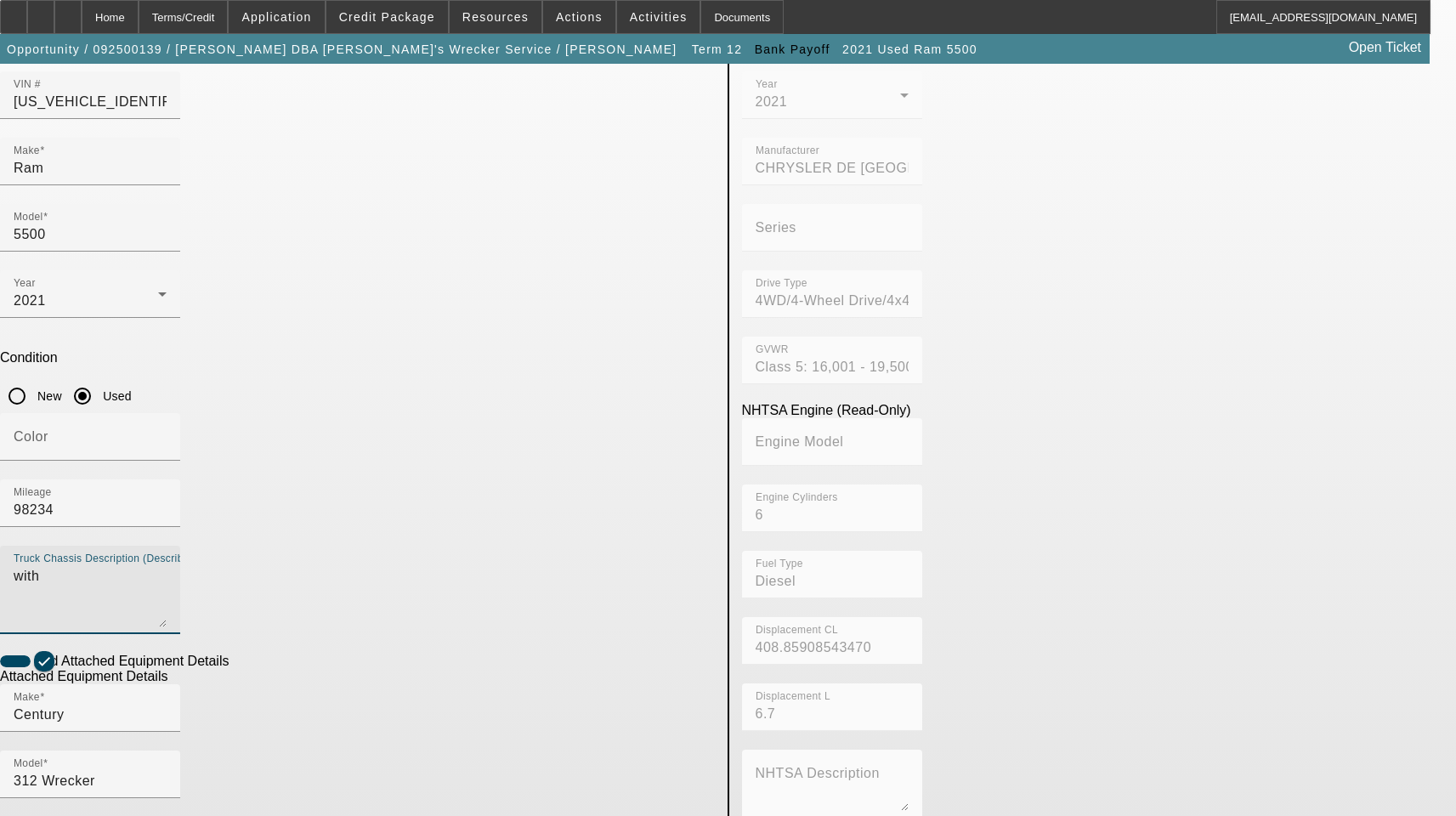
type textarea "with"
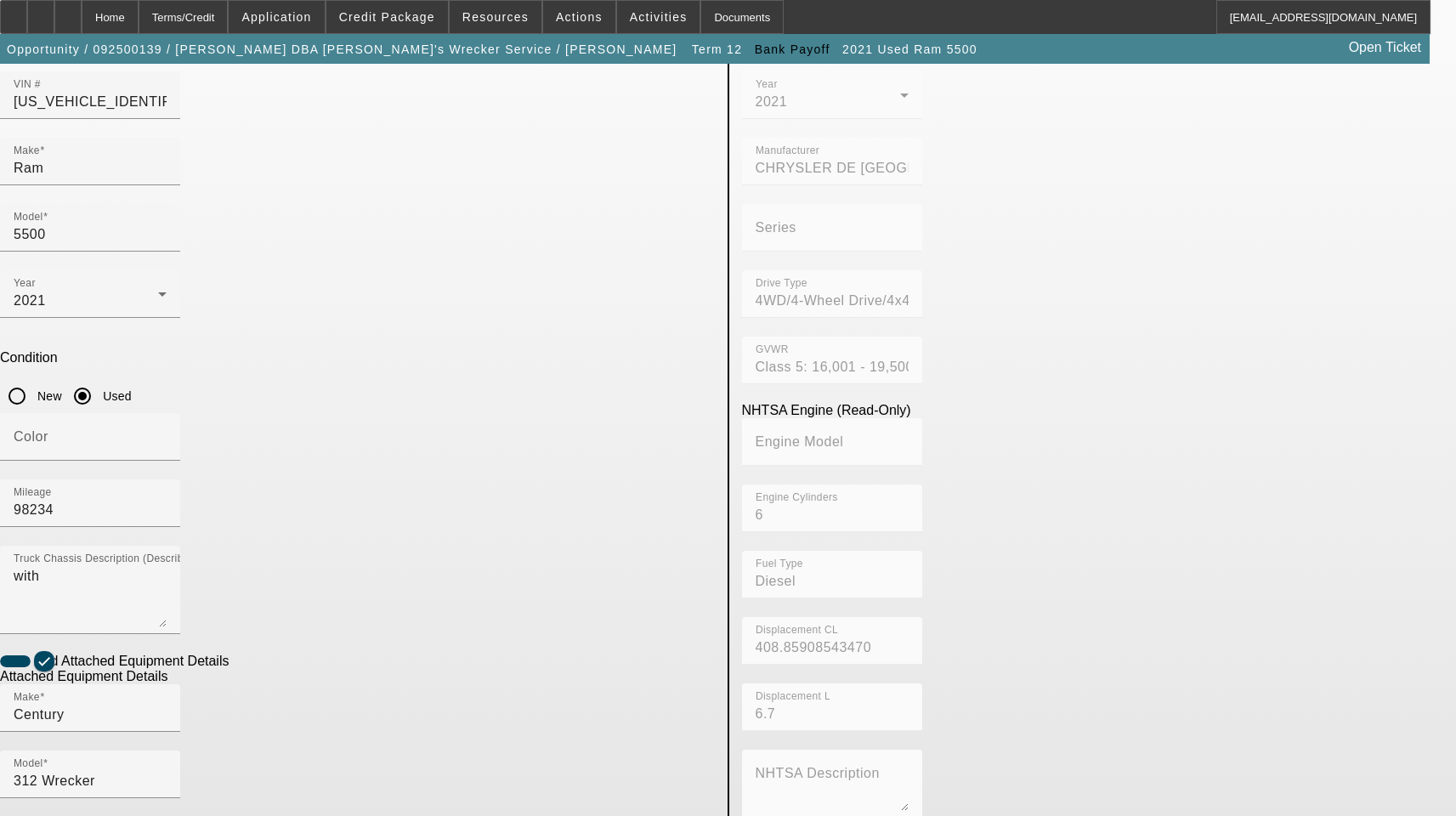
paste textarea "Includes All Accessories, Attachments and Options"
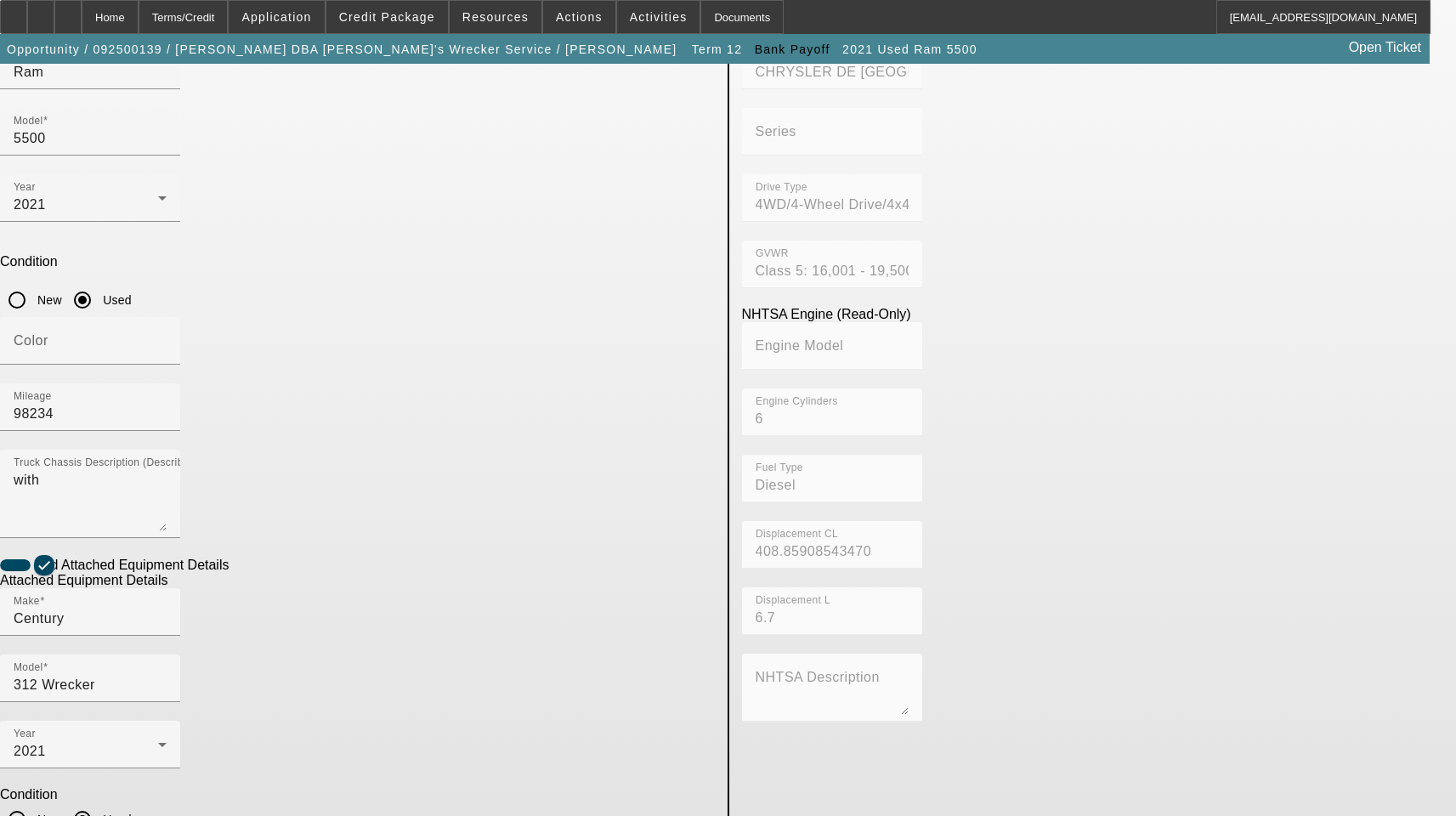
scroll to position [279, 0]
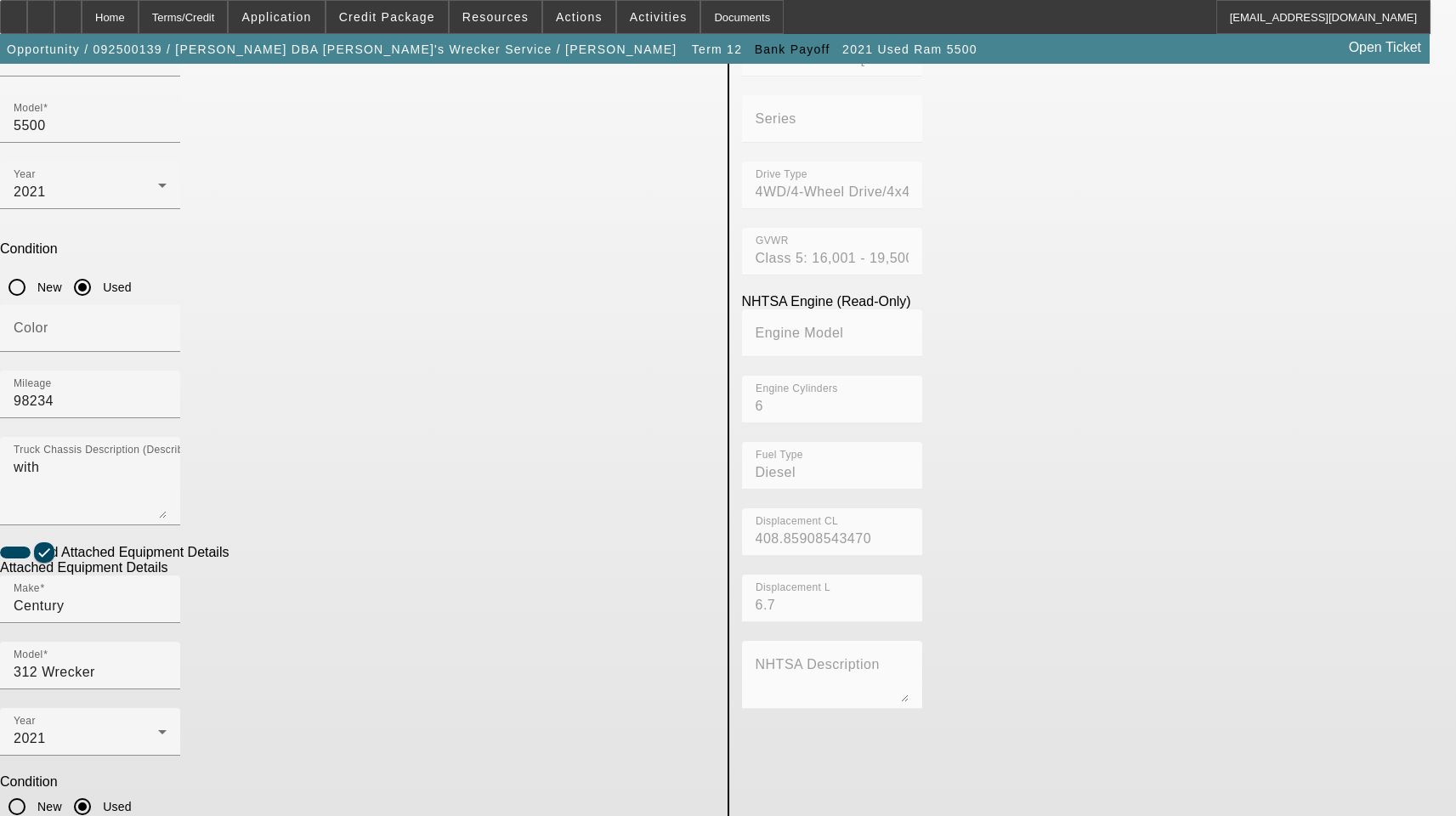
type textarea "Includes All Accessories, Attachments and Options"
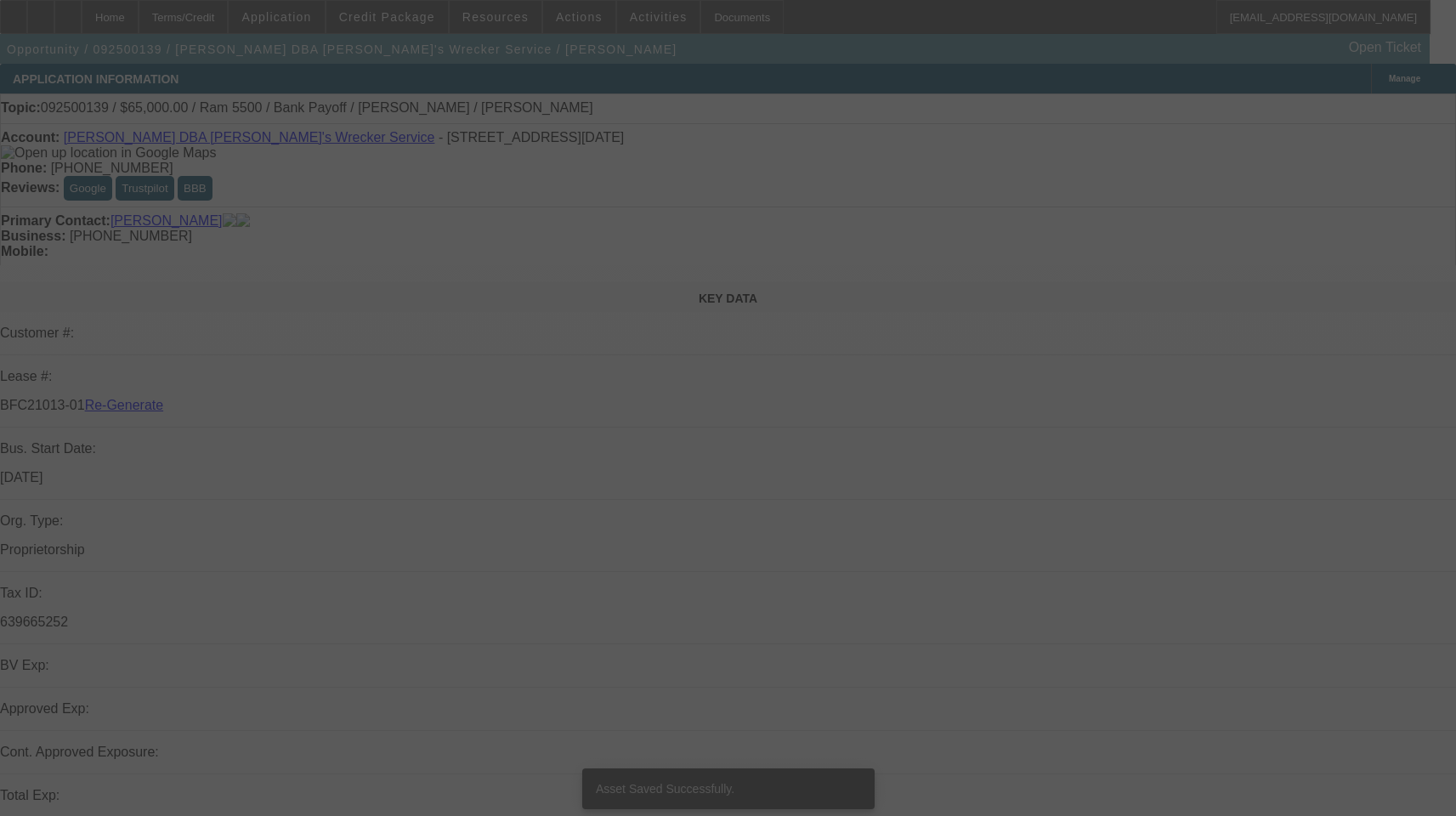
select select "3"
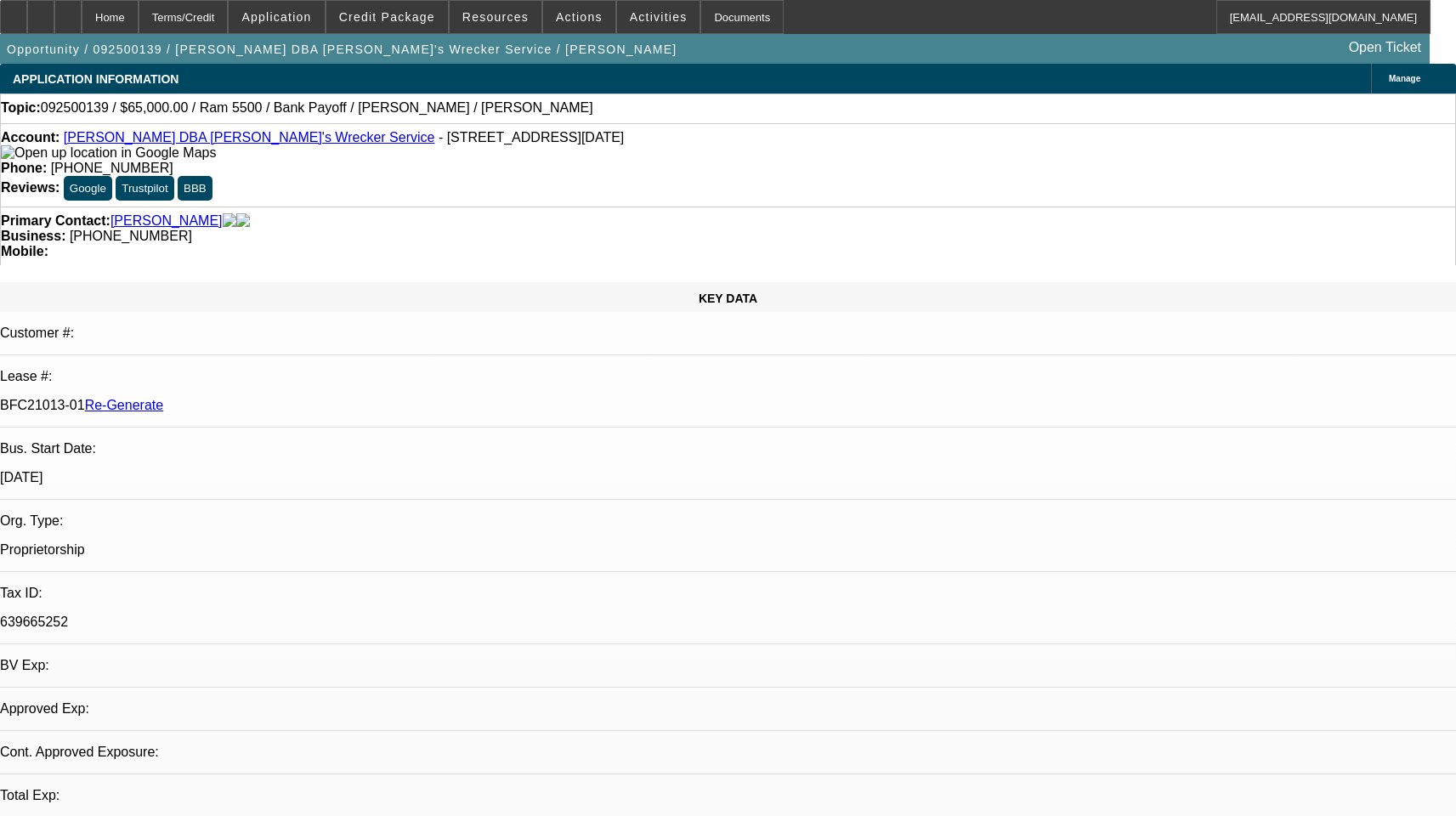
select select "0"
select select "6"
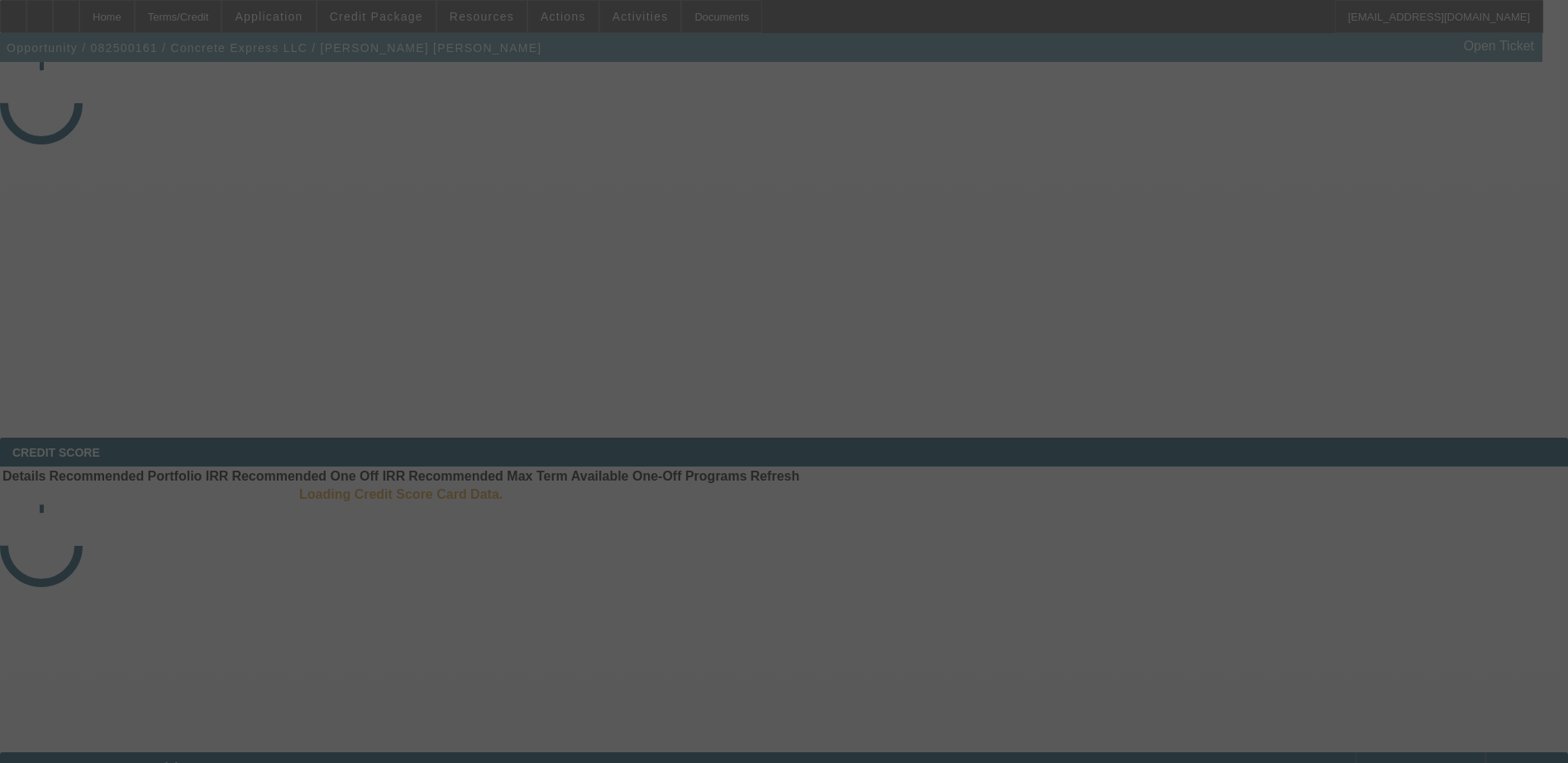
select select "3"
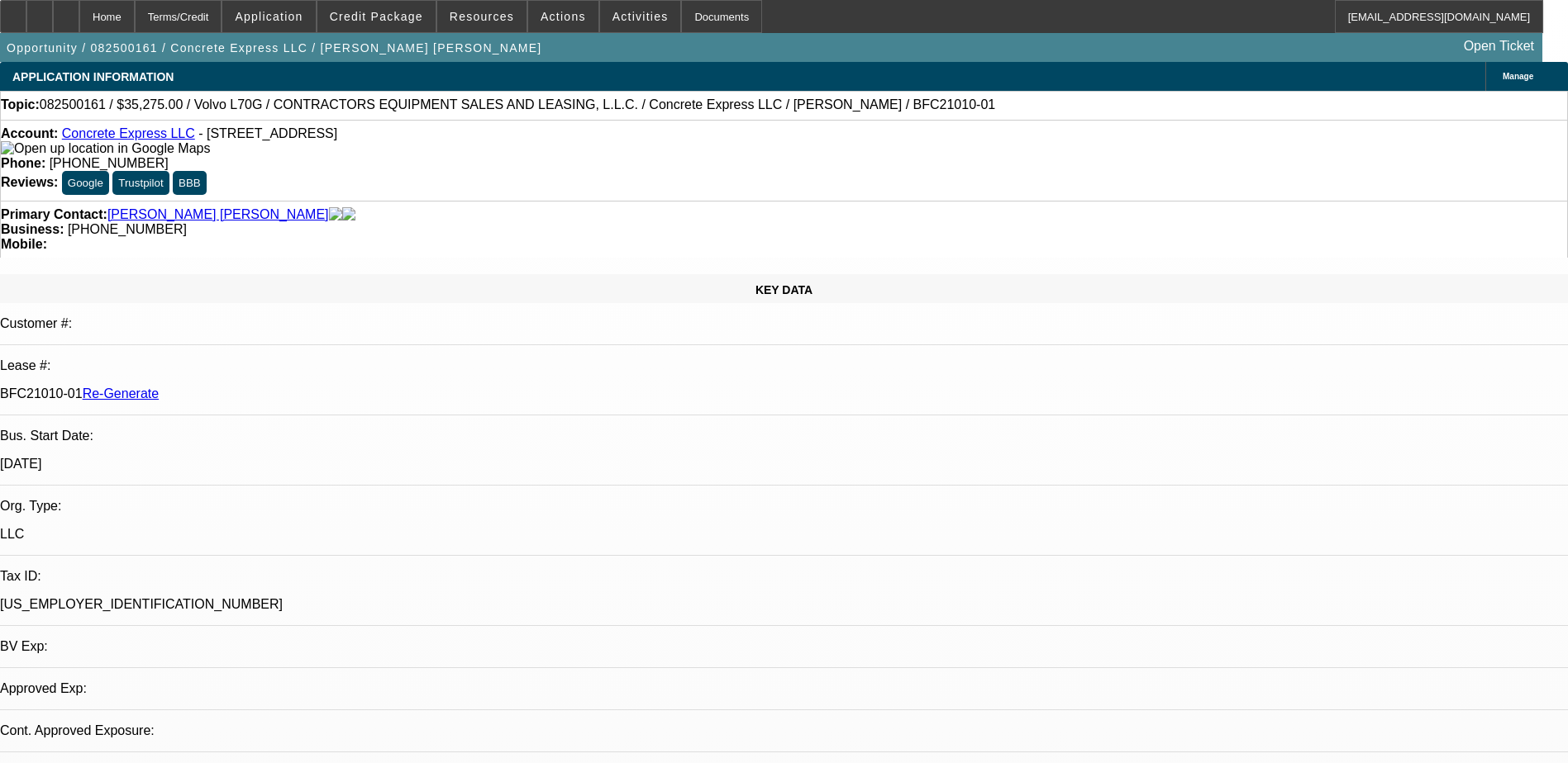
select select "0.15"
select select "2"
select select "0"
select select "1"
select select "2"
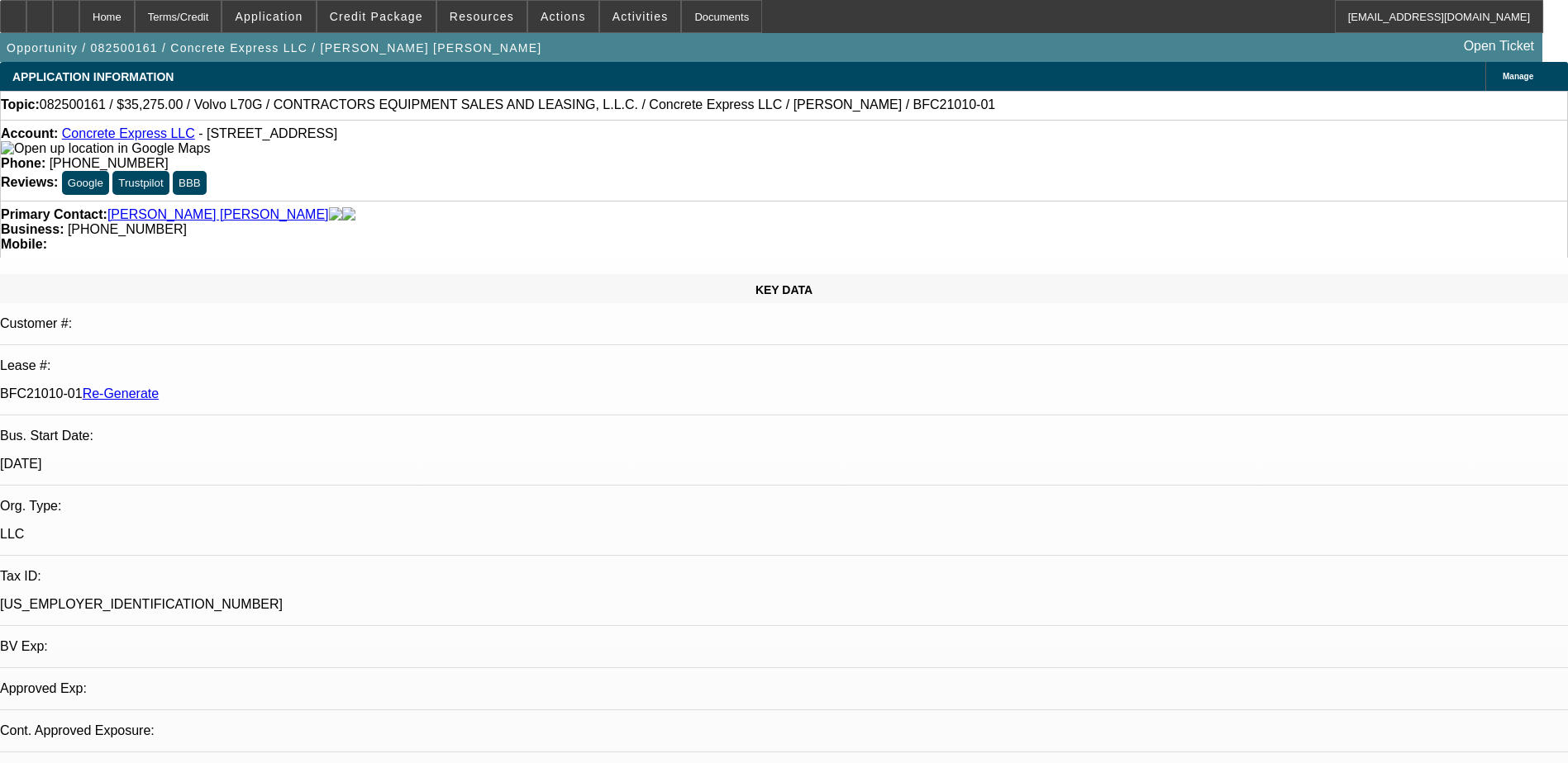
select select "6"
click at [688, 19] on div "Documents" at bounding box center [722, 16] width 81 height 33
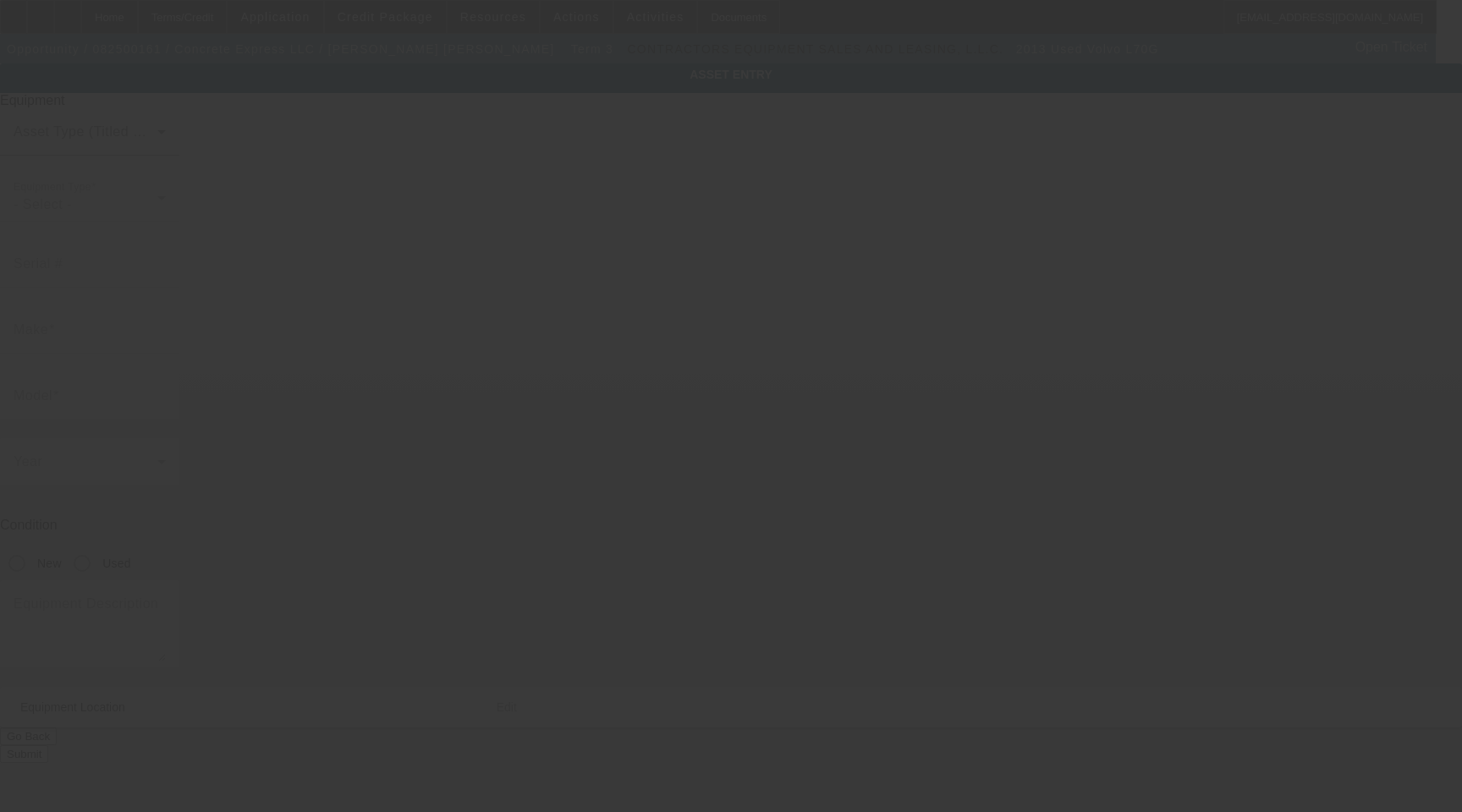
type input "VCE0LGC00002767"
type input "Volvo"
type input "L70G"
radio input "true"
type textarea "Wheel Loader Includes All Accessories, Attachments and Options"
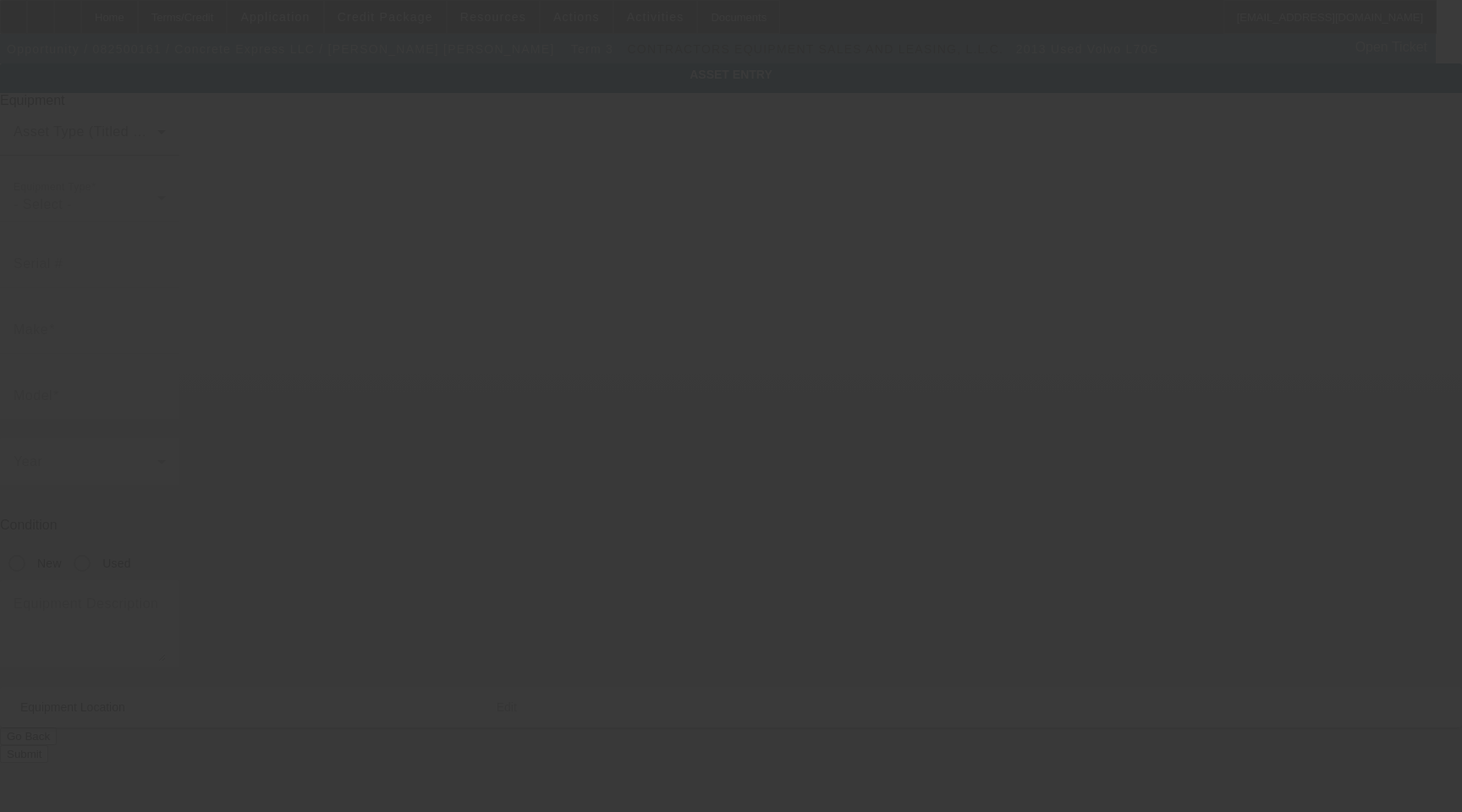
type input "42085 SE Hwy 26"
type input "Sandy"
type input "97055"
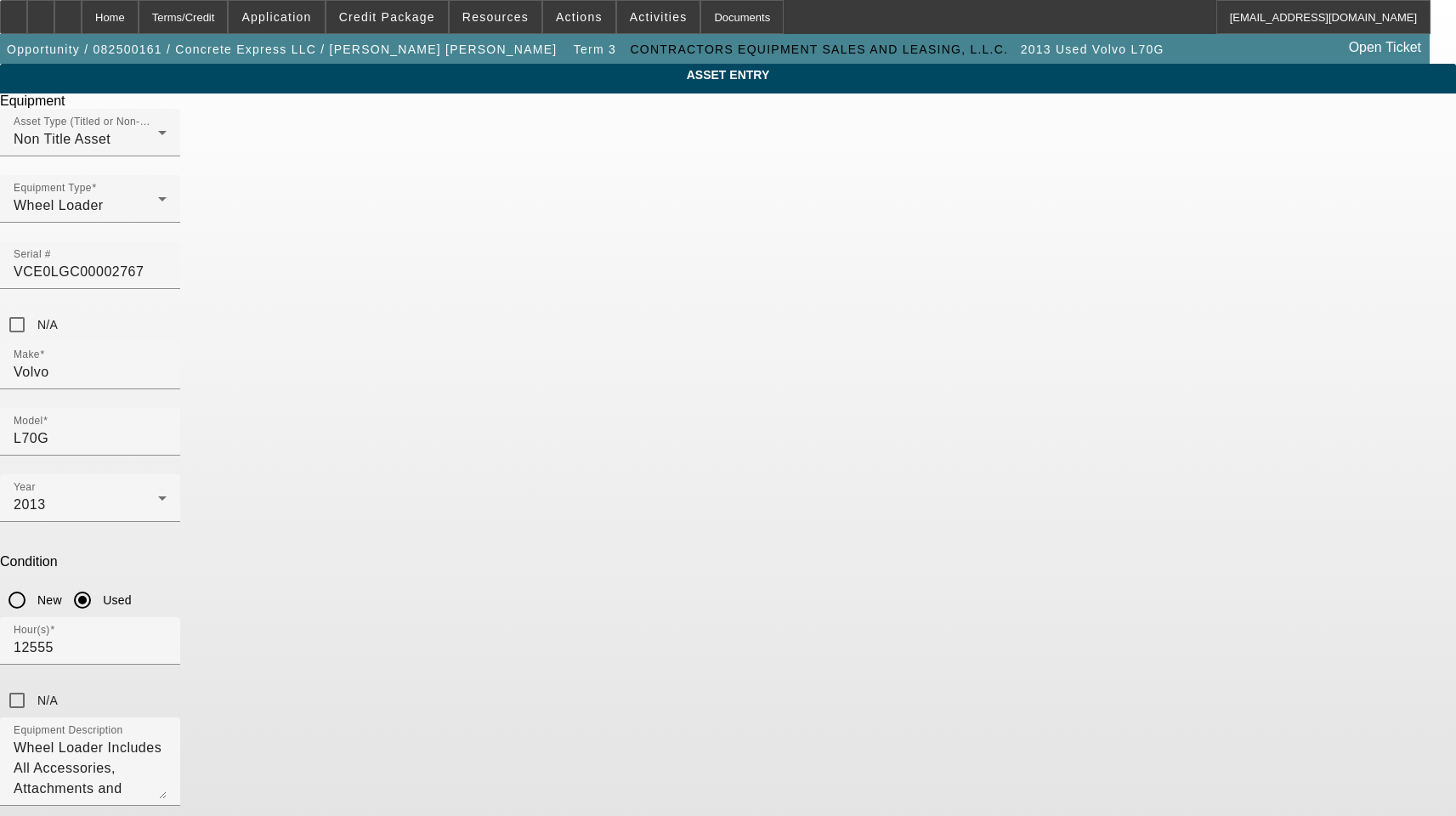
drag, startPoint x: 655, startPoint y: 682, endPoint x: 330, endPoint y: 644, distance: 327.2
click at [330, 644] on div "ASSET ENTRY Delete asset Equipment Asset Type (Titled or Non-Titled) Non Title …" at bounding box center [728, 562] width 1456 height 997
paste input "294 S Walnut St"
type input "294 S Walnut St"
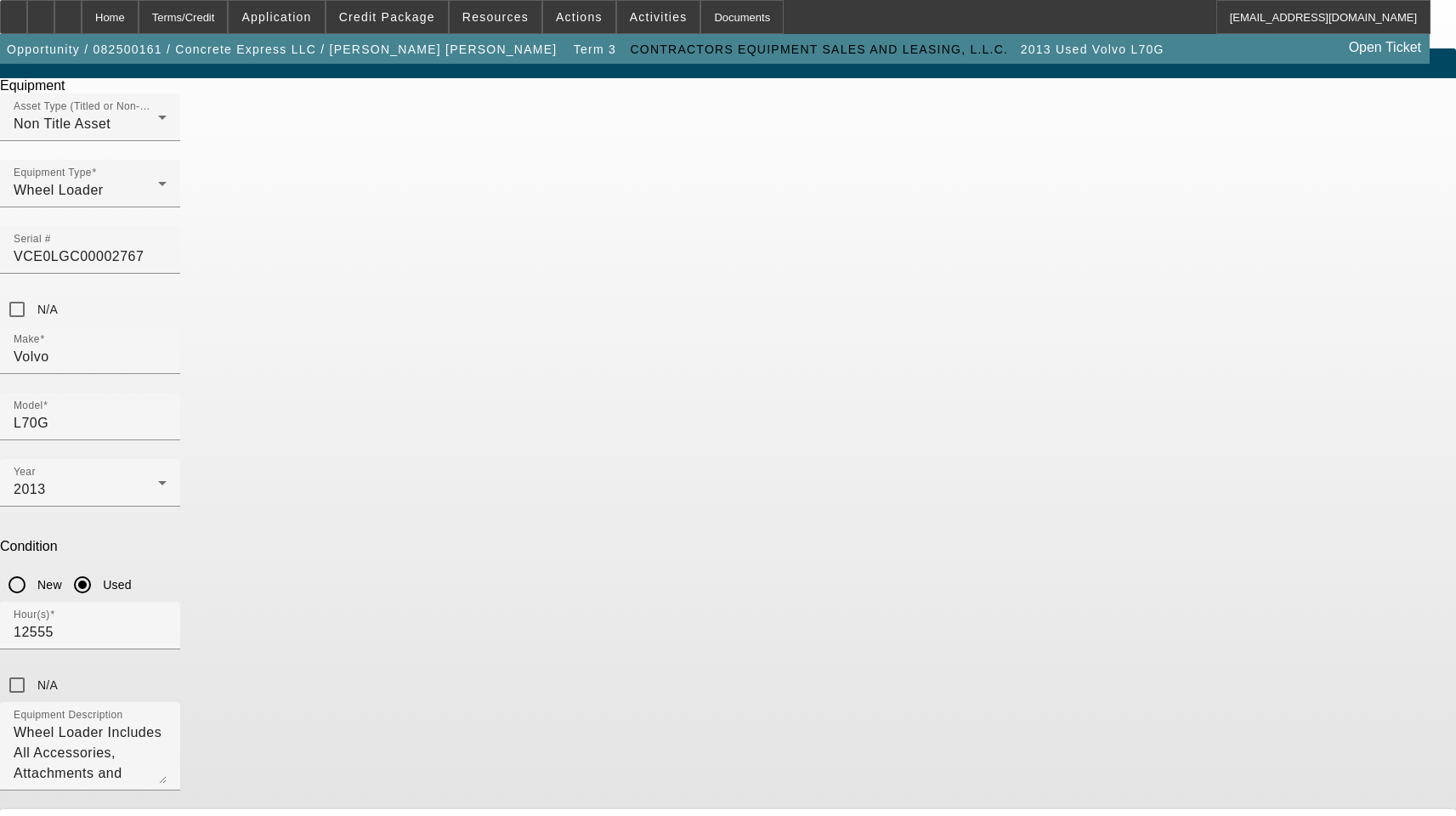
type input "Canby"
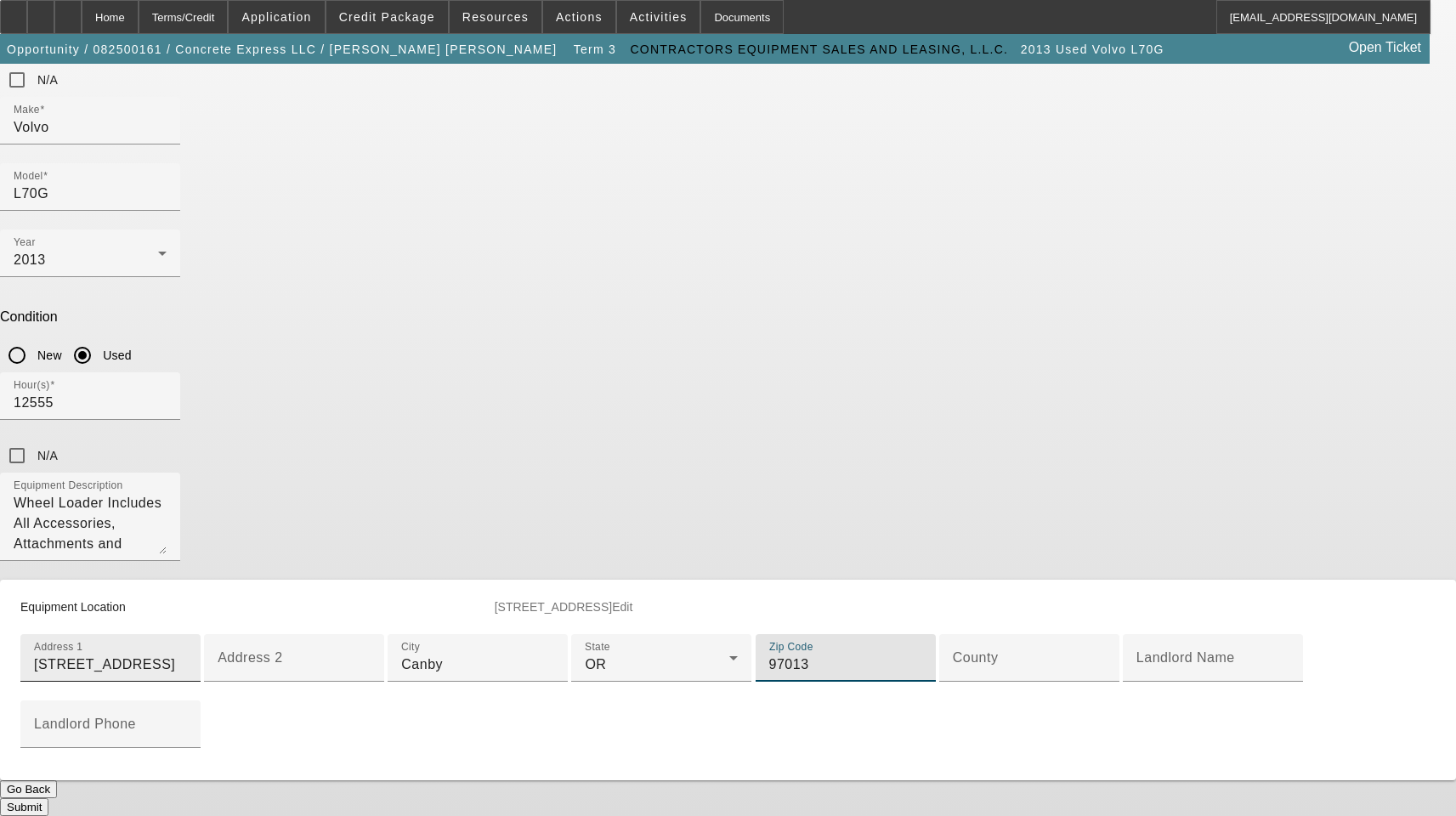
type input "97013"
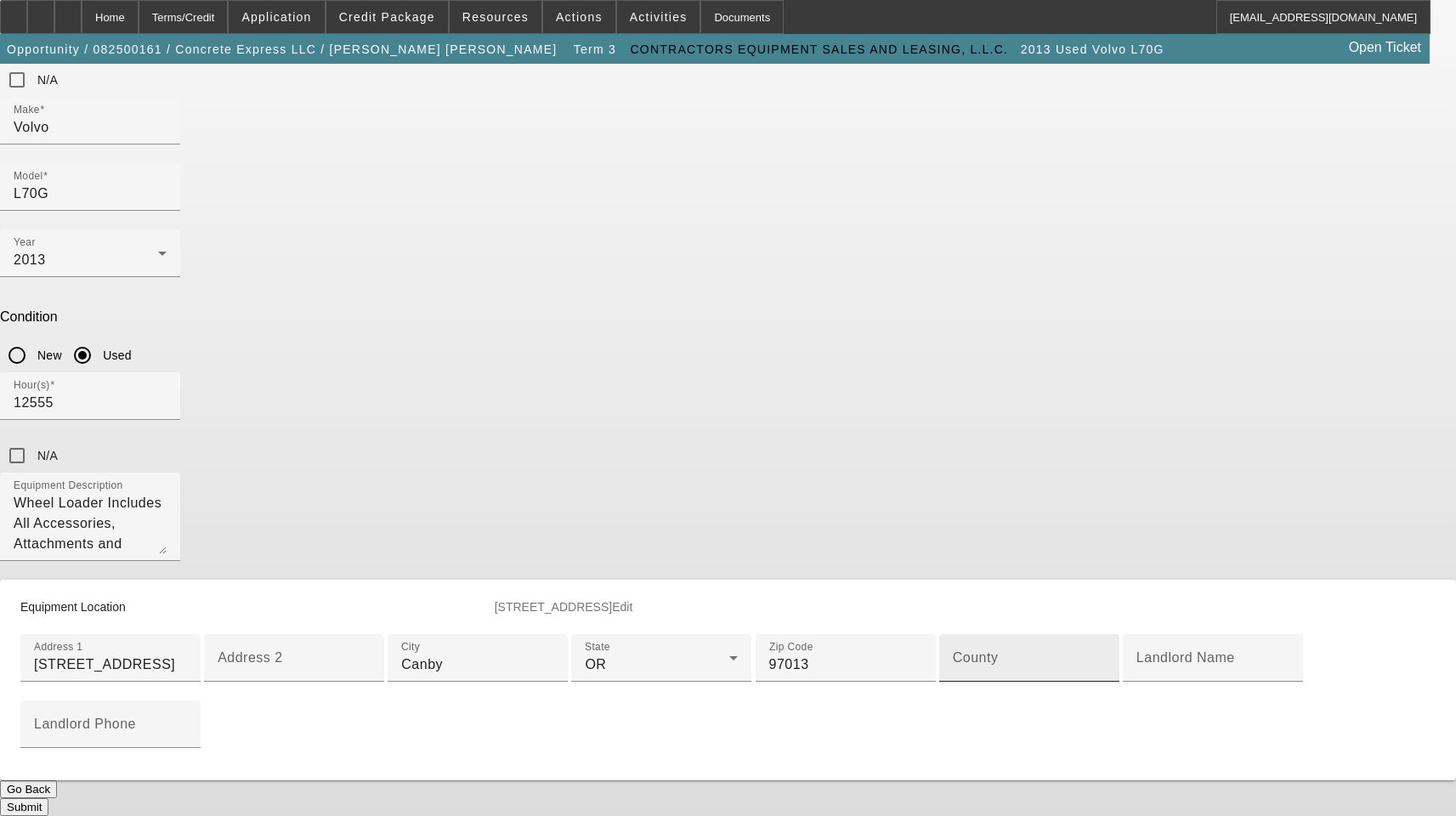
click at [953, 634] on div "County" at bounding box center [1029, 658] width 153 height 48
paste input "Clackamas"
type input "Clackamas"
click at [49, 799] on button "Submit" at bounding box center [24, 807] width 49 height 18
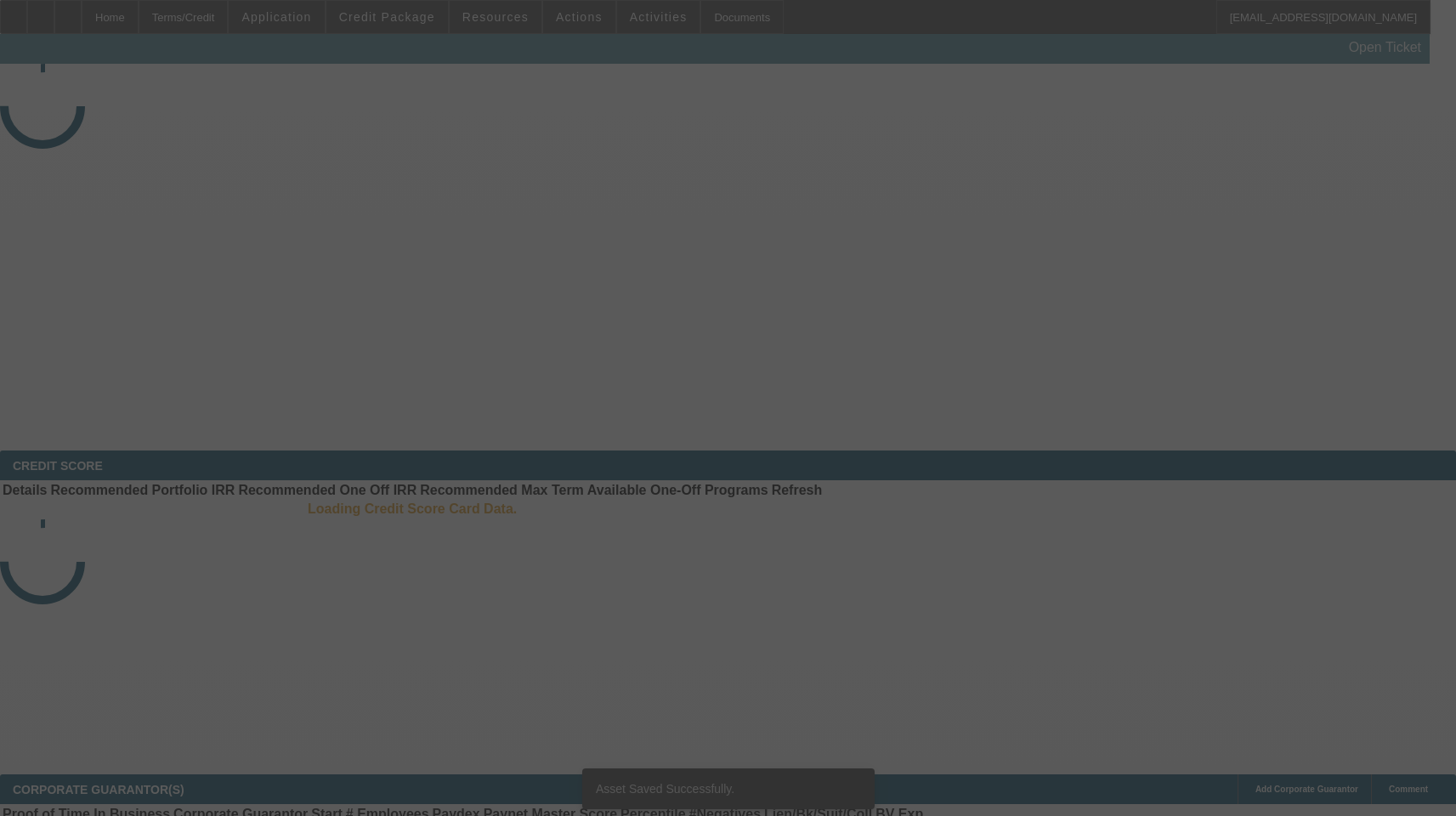
select select "3"
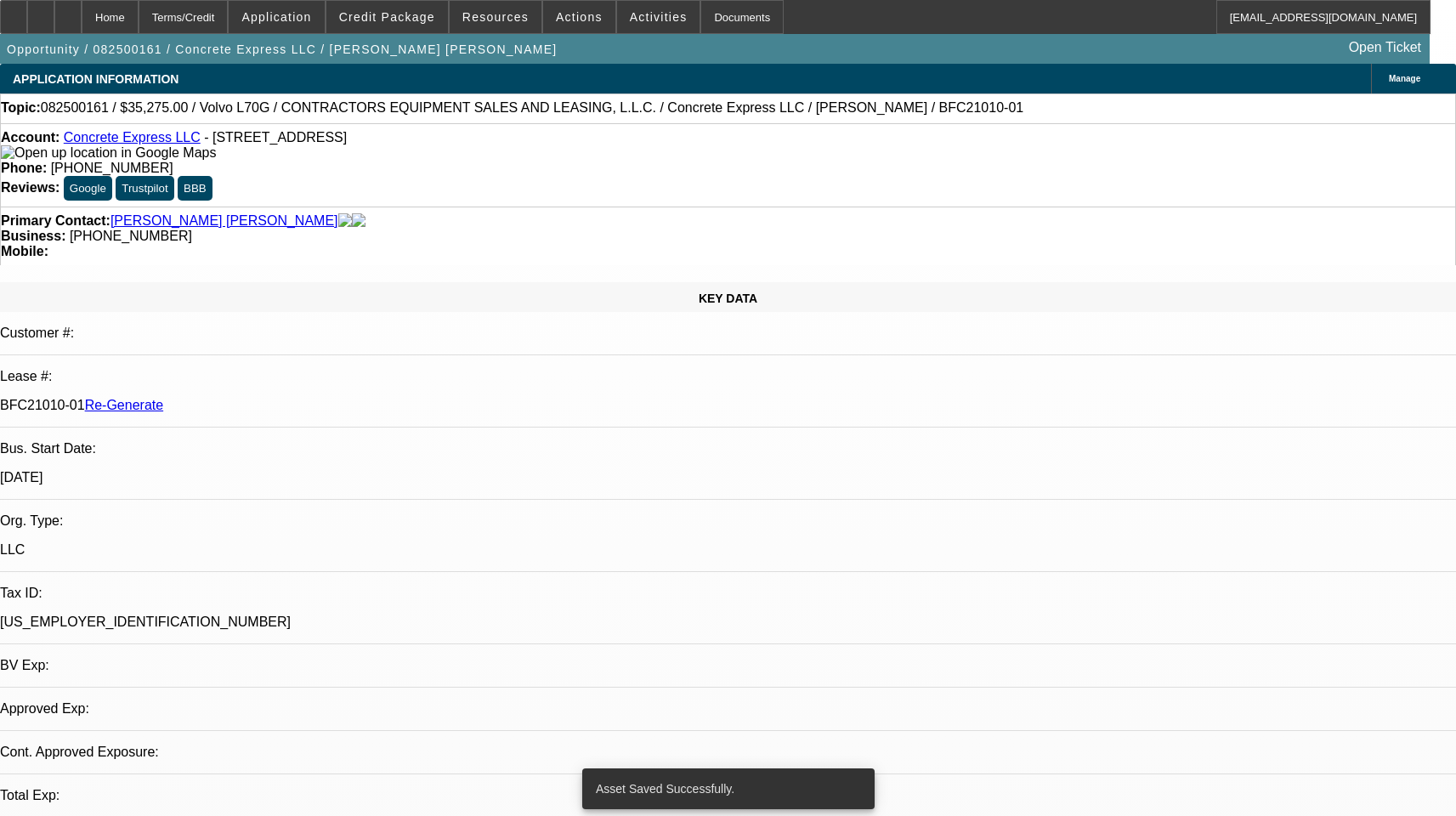
select select "0.15"
select select "2"
select select "0"
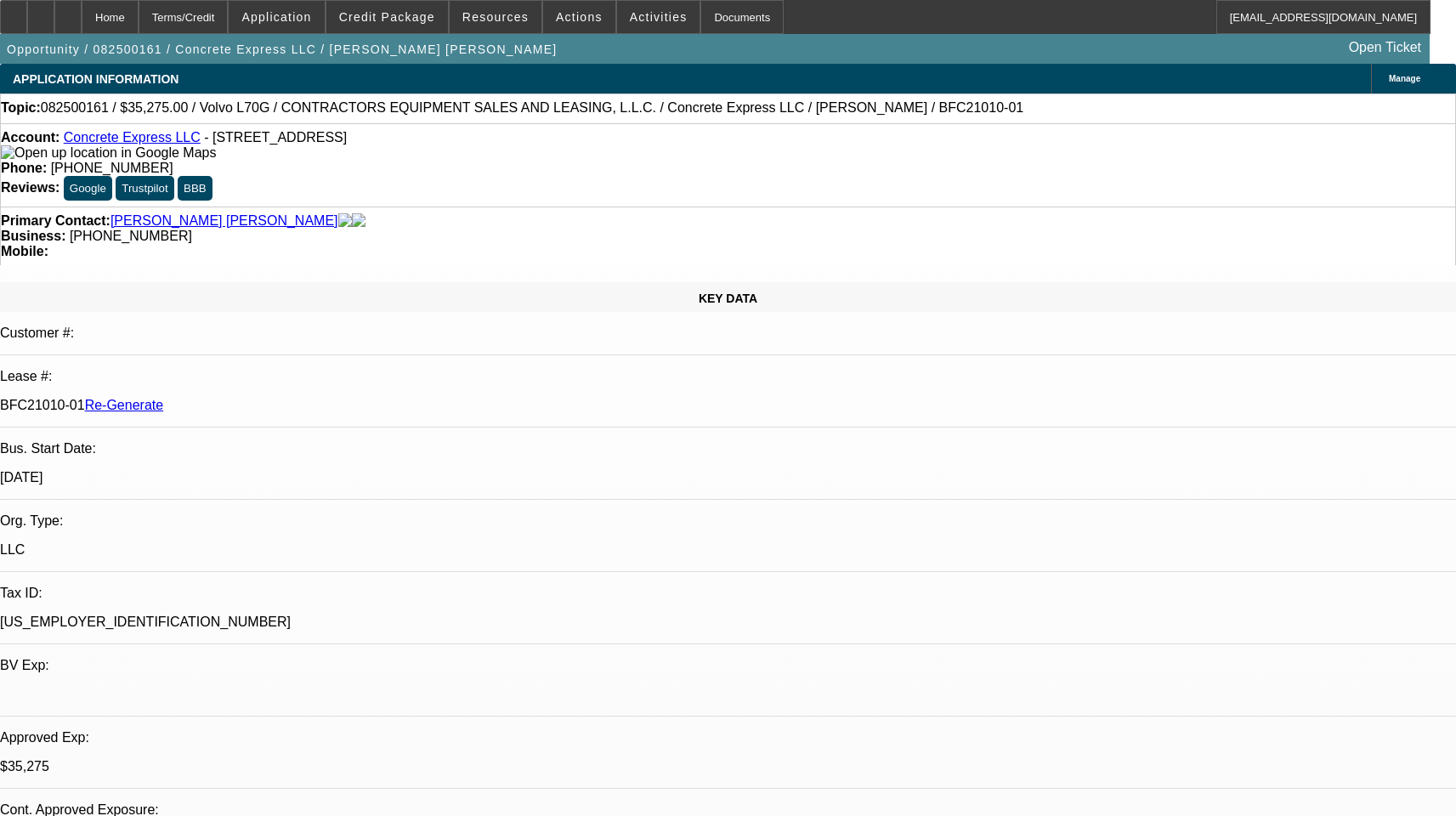
select select "1"
select select "2"
select select "6"
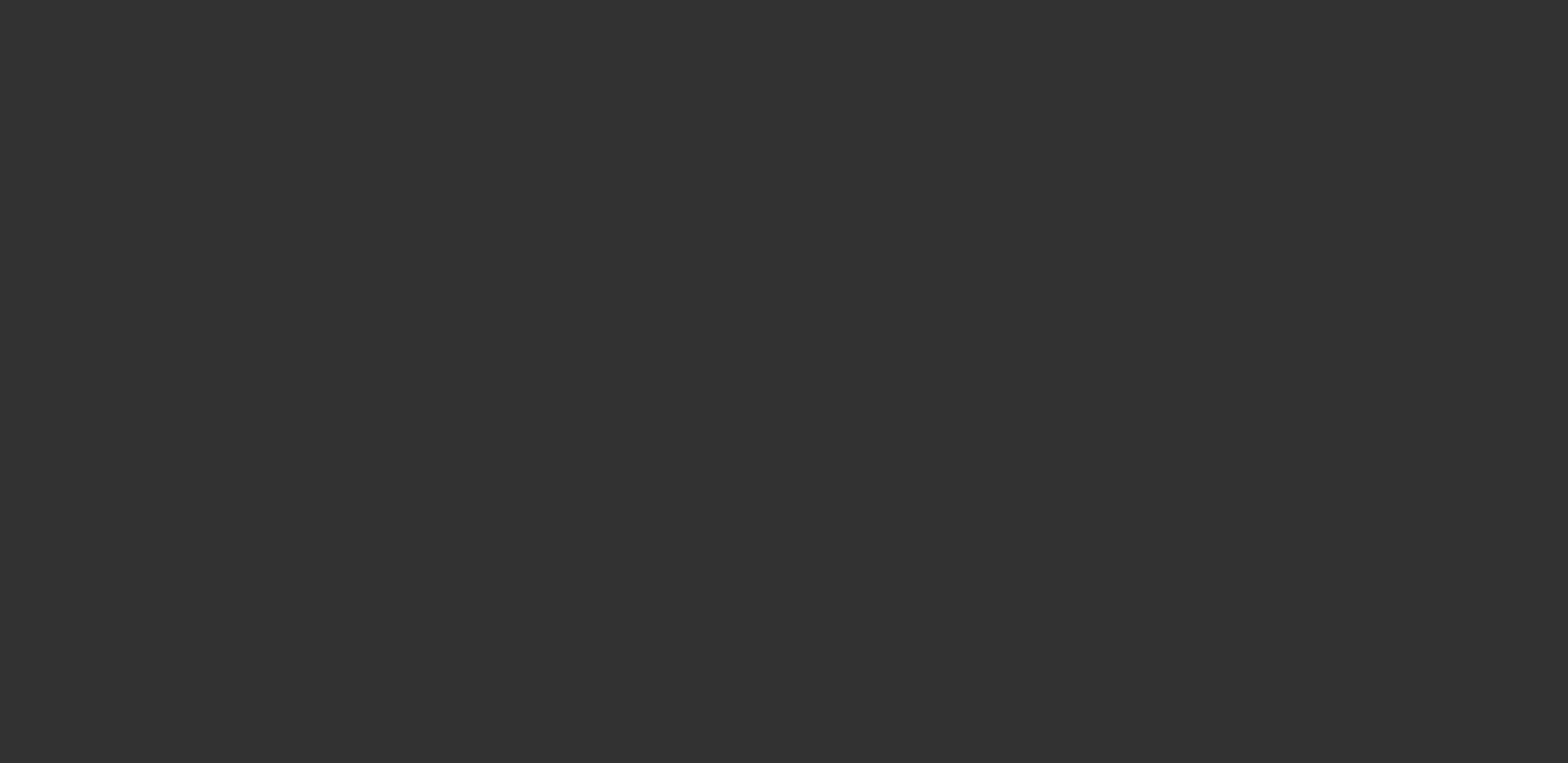
select select "3"
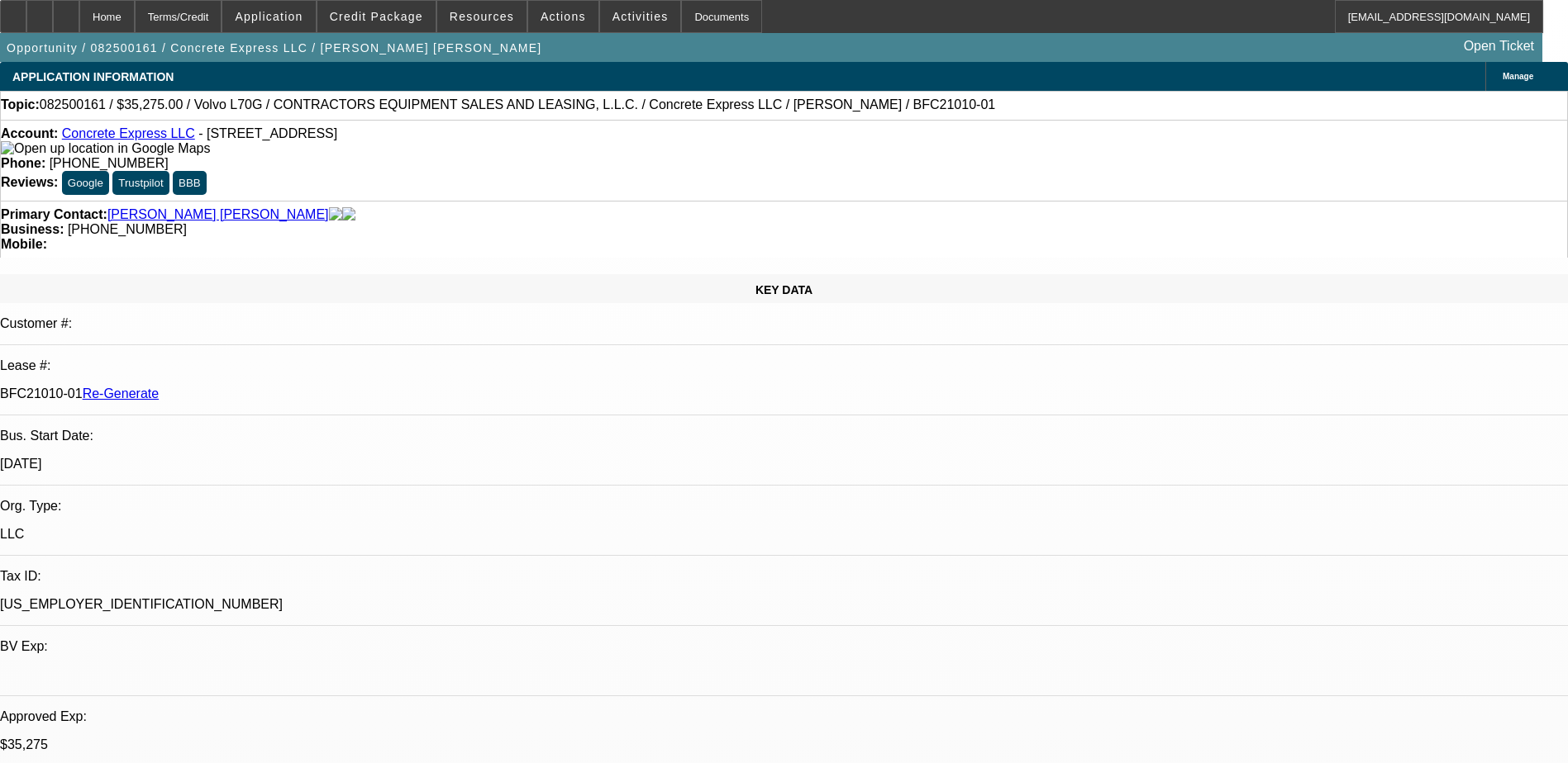
select select "0.15"
select select "2"
select select "0"
select select "6"
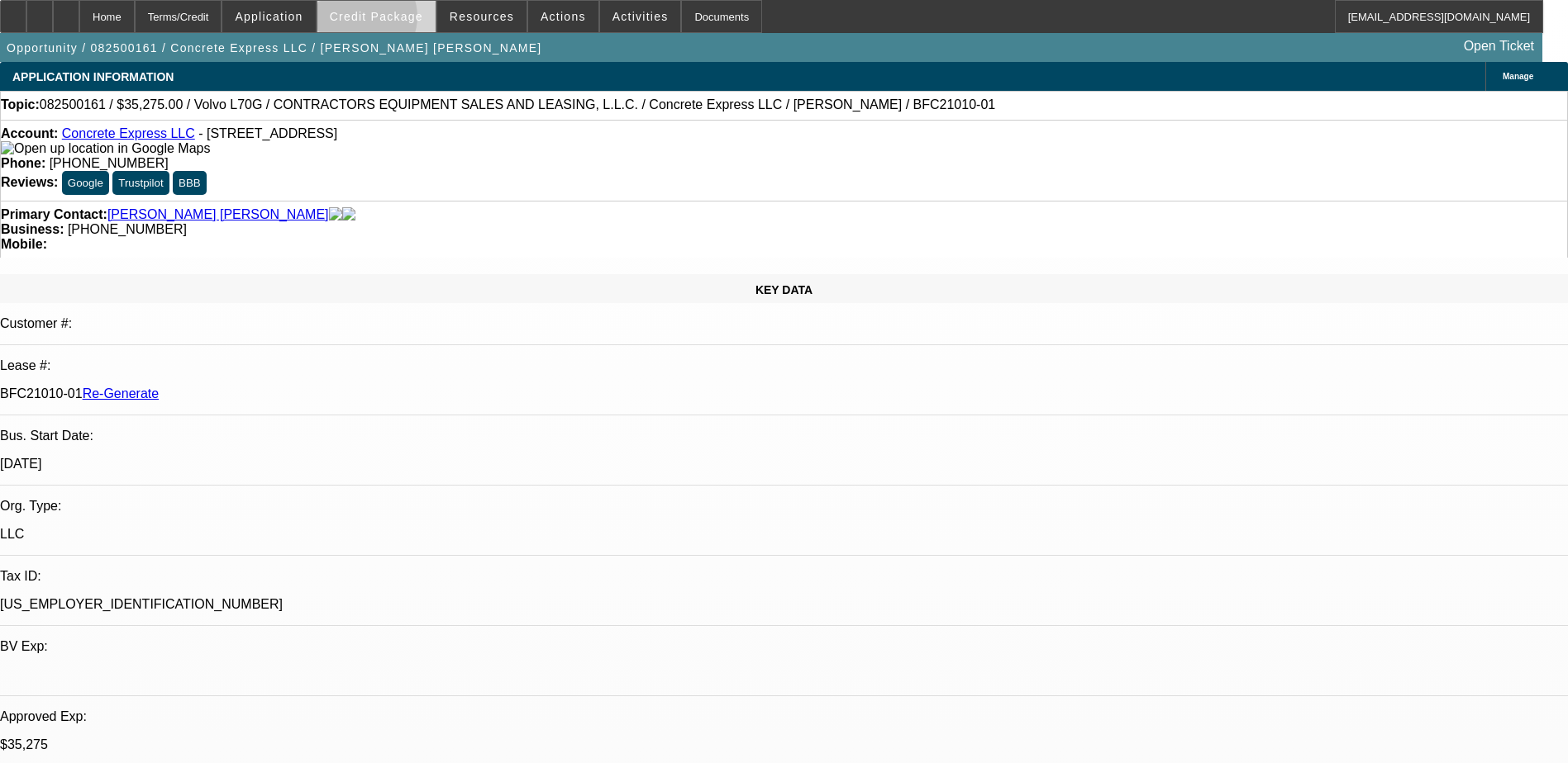
click at [387, 20] on span "Credit Package" at bounding box center [377, 17] width 93 height 13
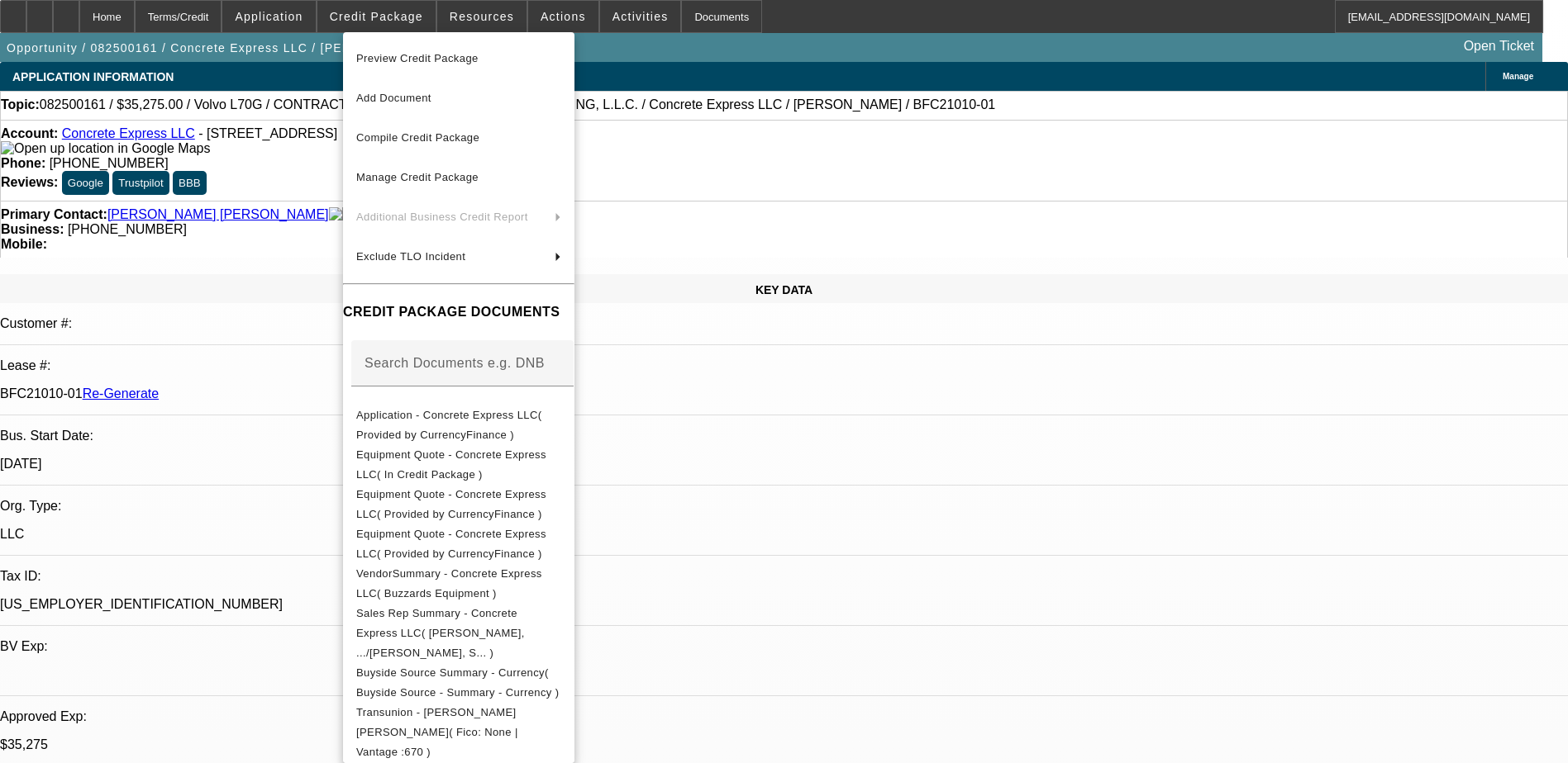
drag, startPoint x: 869, startPoint y: 189, endPoint x: 850, endPoint y: 179, distance: 21.5
click at [868, 189] on div at bounding box center [784, 381] width 1568 height 763
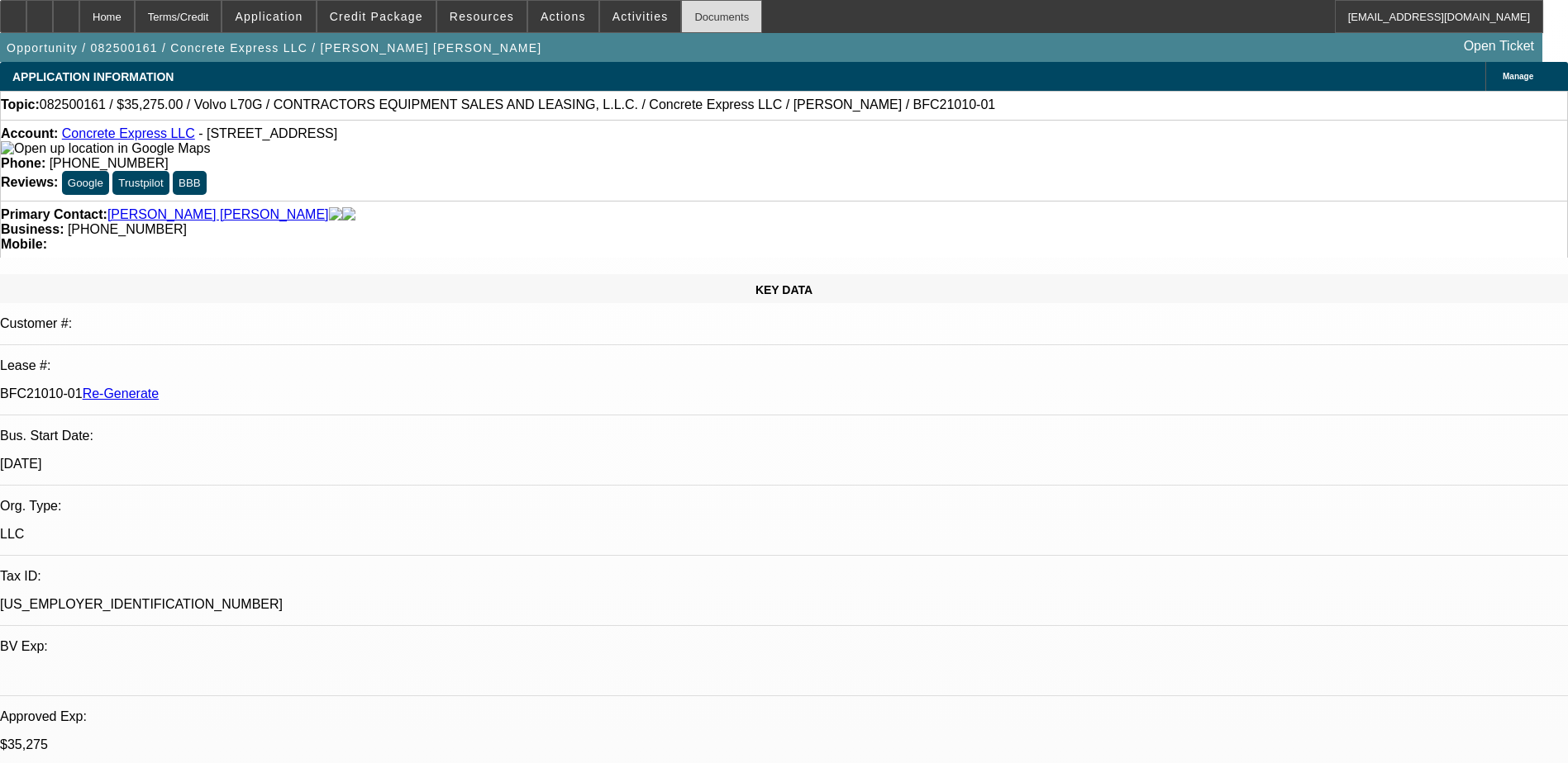
click at [686, 16] on div "Documents" at bounding box center [722, 16] width 81 height 33
